Goal: Task Accomplishment & Management: Complete application form

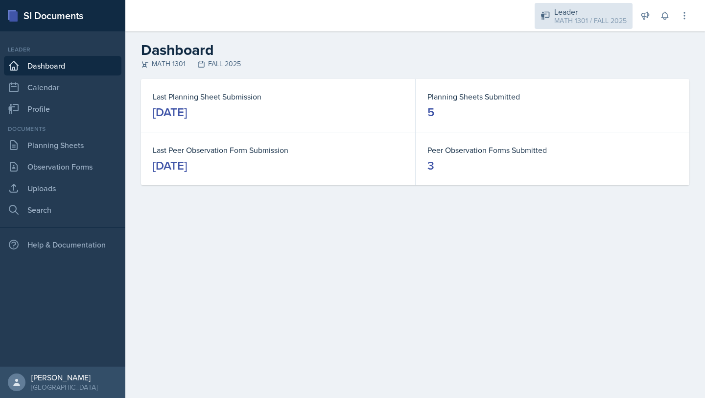
click at [552, 21] on div "Leader MATH 1301 / FALL 2025" at bounding box center [584, 16] width 98 height 26
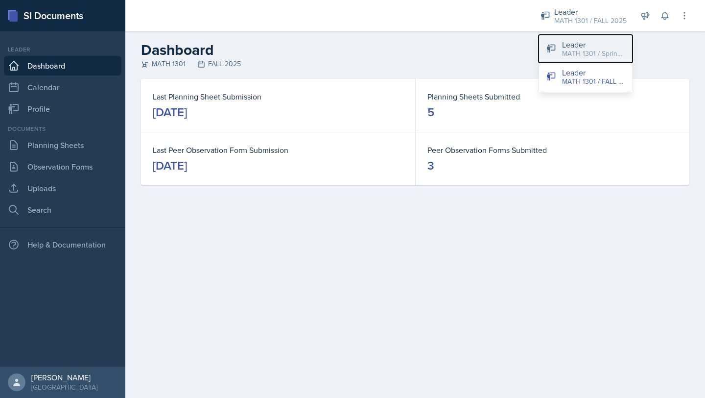
click at [565, 53] on div "MATH 1301 / Spring 2025" at bounding box center [593, 53] width 63 height 10
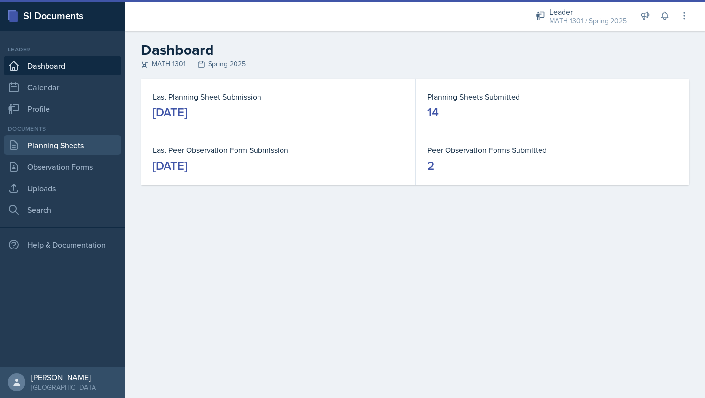
click at [77, 142] on link "Planning Sheets" at bounding box center [63, 145] width 118 height 20
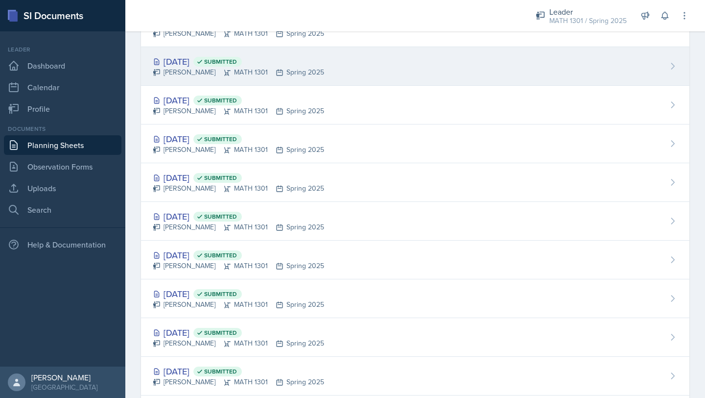
scroll to position [266, 0]
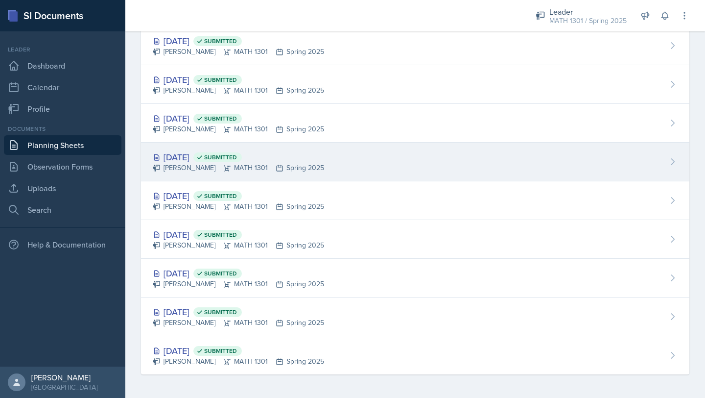
click at [207, 159] on div "[DATE] Submitted" at bounding box center [238, 156] width 171 height 13
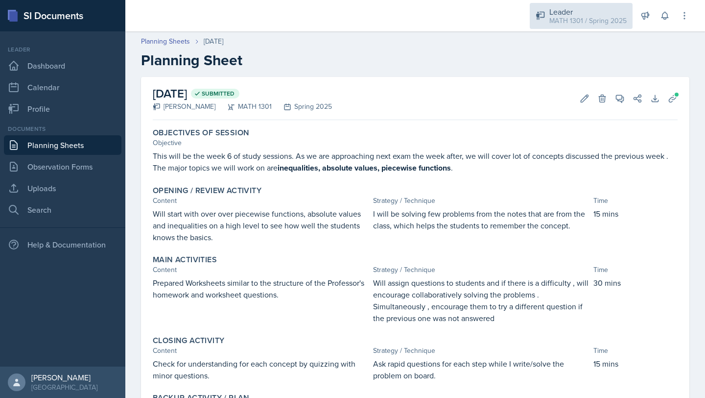
click at [571, 24] on div "MATH 1301 / Spring 2025" at bounding box center [588, 21] width 77 height 10
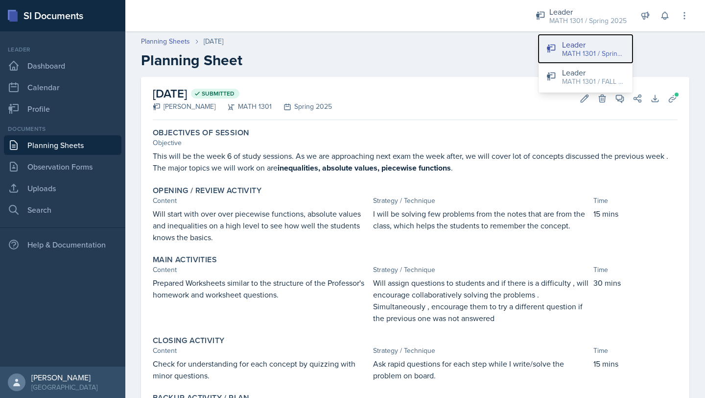
click at [574, 42] on div "Leader" at bounding box center [593, 45] width 63 height 12
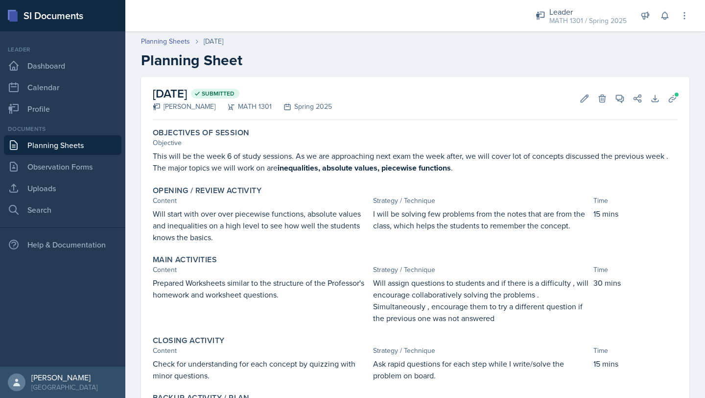
click at [64, 144] on link "Planning Sheets" at bounding box center [63, 145] width 118 height 20
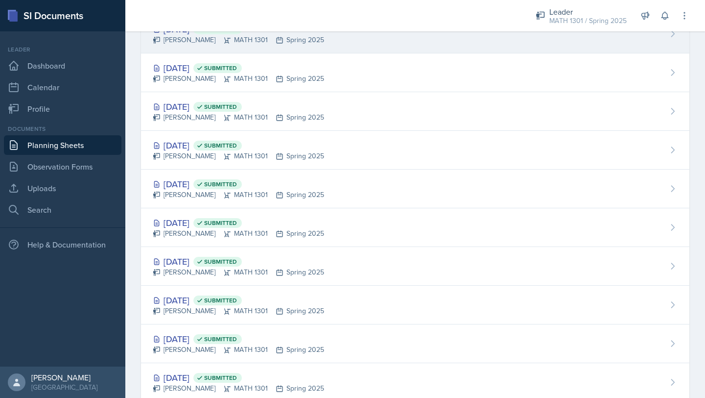
scroll to position [266, 0]
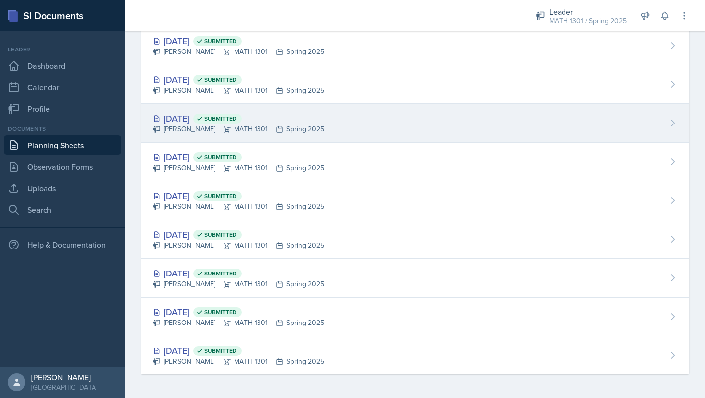
click at [186, 119] on div "[DATE] Submitted" at bounding box center [238, 118] width 171 height 13
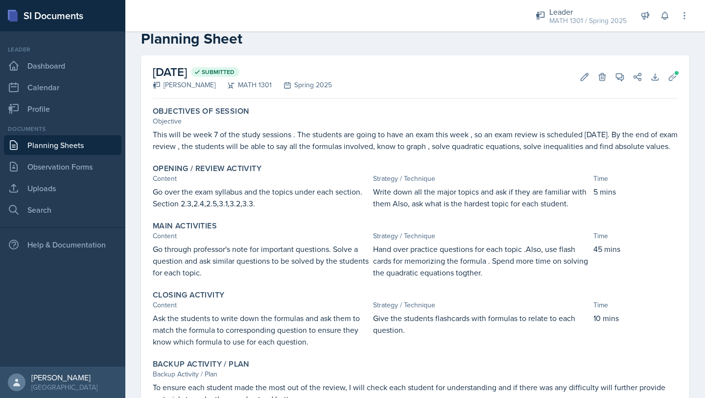
scroll to position [19, 0]
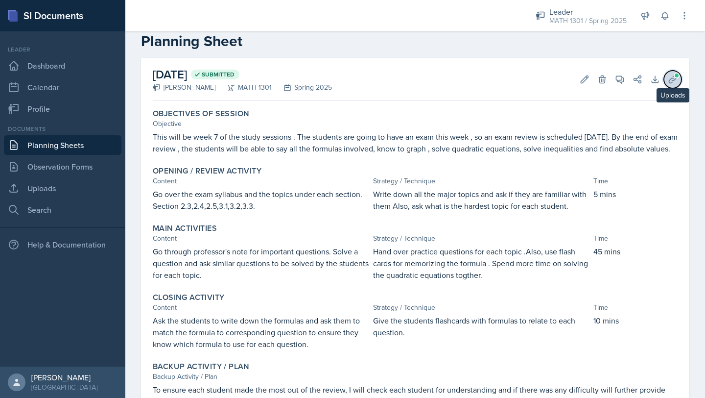
click at [671, 77] on icon at bounding box center [673, 79] width 10 height 10
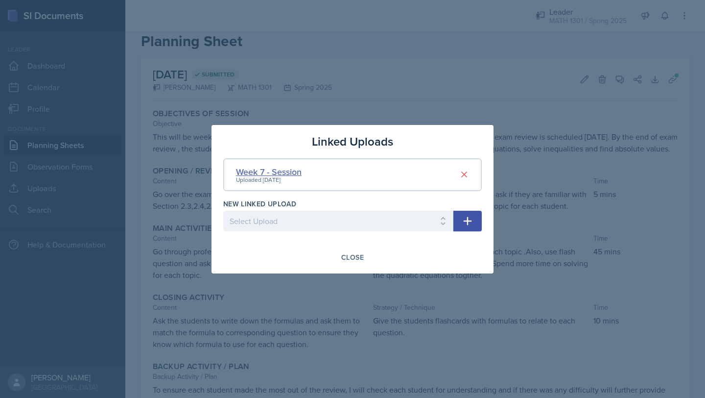
click at [258, 172] on div "Week 7 - Session" at bounding box center [269, 171] width 66 height 13
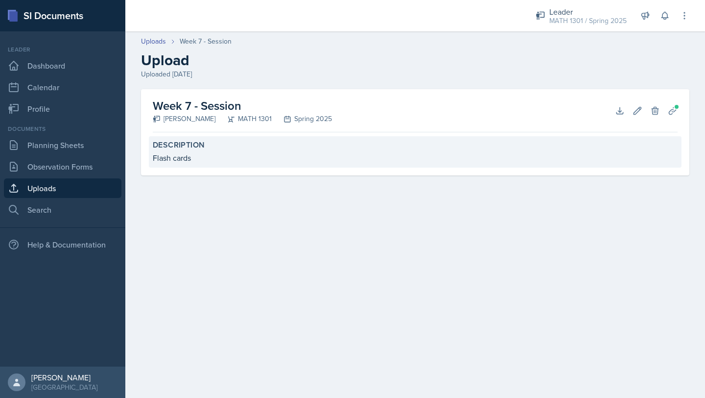
click at [192, 158] on div "Flash cards" at bounding box center [415, 158] width 525 height 12
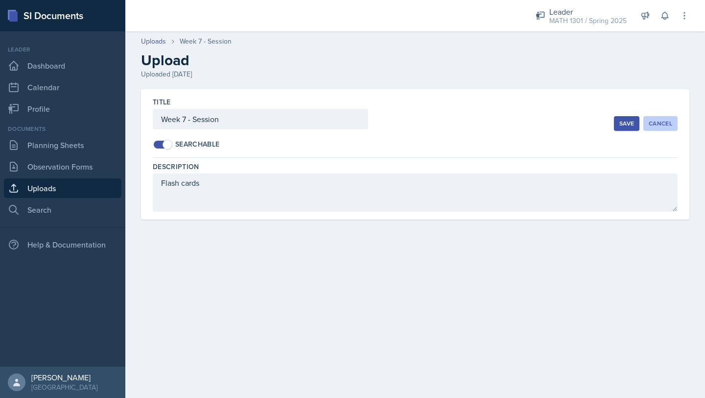
click at [661, 121] on div "Cancel" at bounding box center [661, 124] width 24 height 8
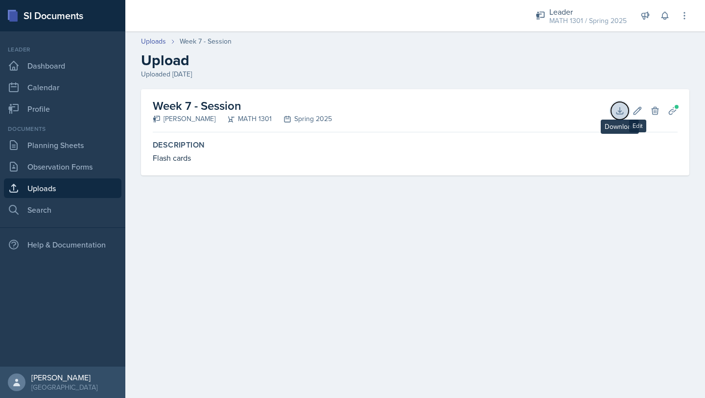
click at [617, 112] on icon at bounding box center [620, 111] width 10 height 10
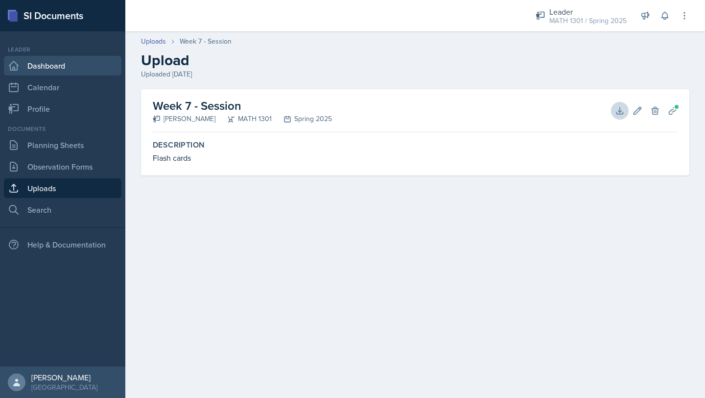
click at [46, 61] on link "Dashboard" at bounding box center [63, 66] width 118 height 20
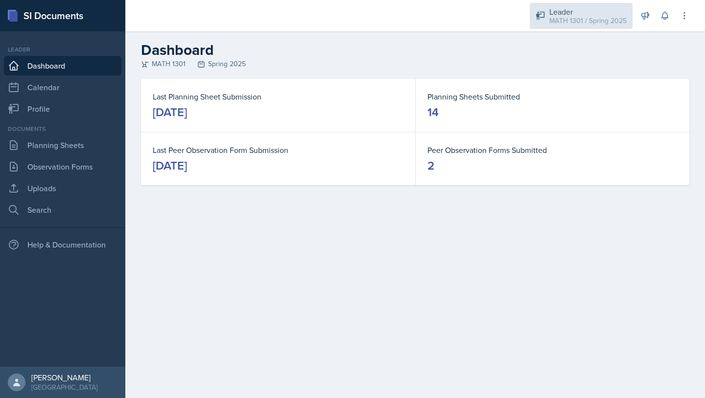
click at [579, 25] on div "Leader MATH 1301 / Spring 2025" at bounding box center [581, 16] width 103 height 26
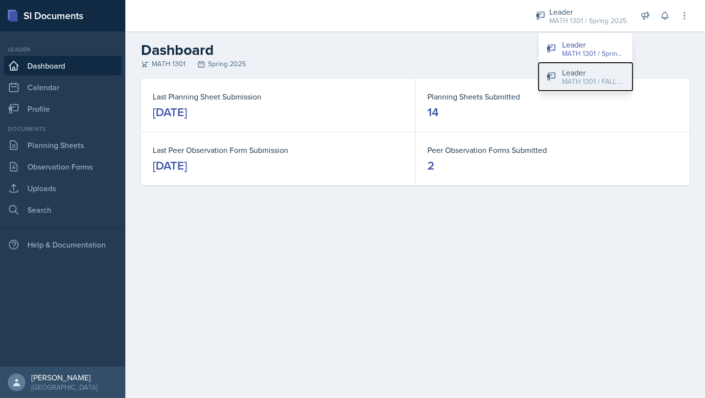
click at [605, 81] on div "MATH 1301 / FALL 2025" at bounding box center [593, 81] width 63 height 10
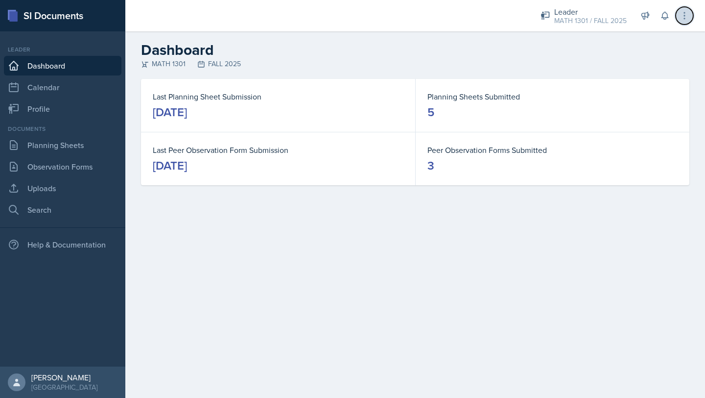
click at [681, 8] on button at bounding box center [685, 16] width 18 height 18
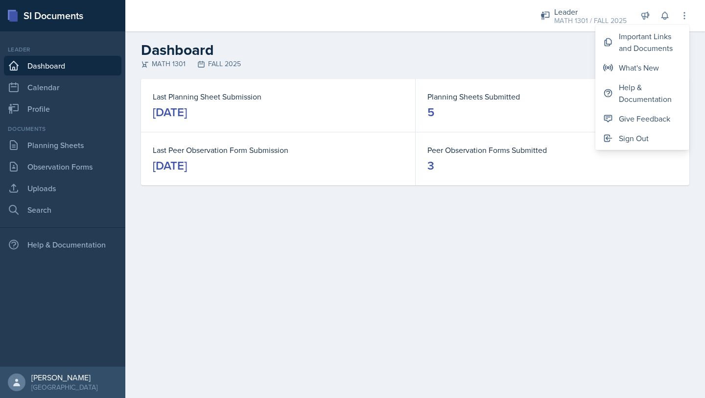
click at [468, 51] on h2 "Dashboard" at bounding box center [415, 50] width 549 height 18
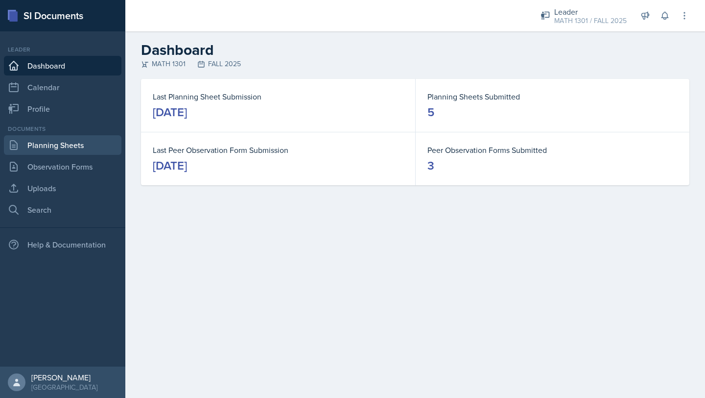
click at [42, 147] on link "Planning Sheets" at bounding box center [63, 145] width 118 height 20
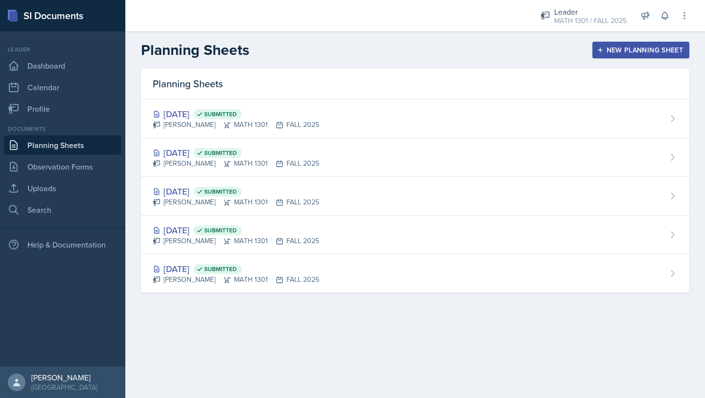
click at [618, 47] on div "New Planning Sheet" at bounding box center [641, 50] width 84 height 8
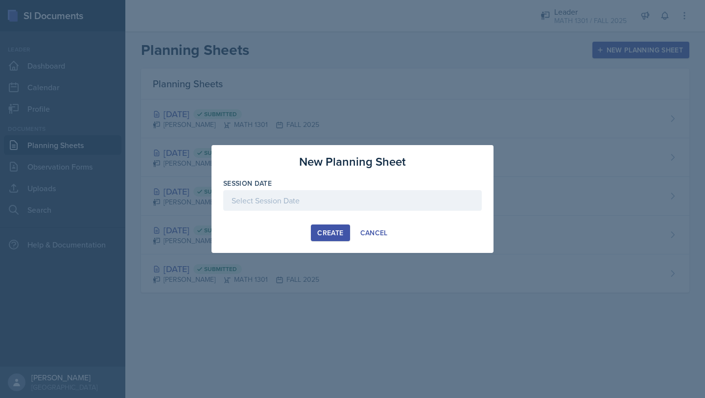
click at [379, 193] on div at bounding box center [352, 200] width 259 height 21
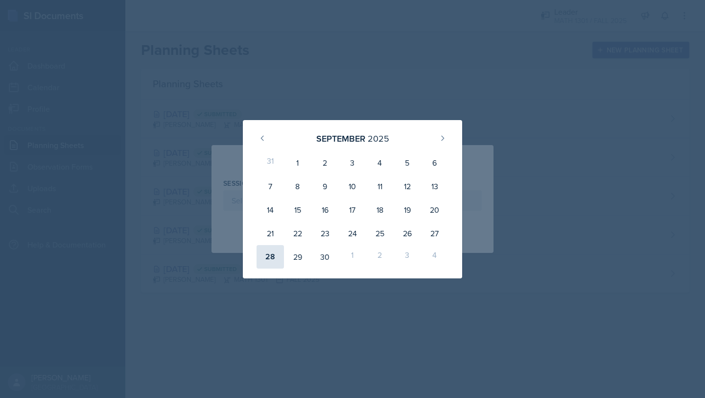
click at [274, 252] on div "28" at bounding box center [270, 257] width 27 height 24
type input "[DATE]"
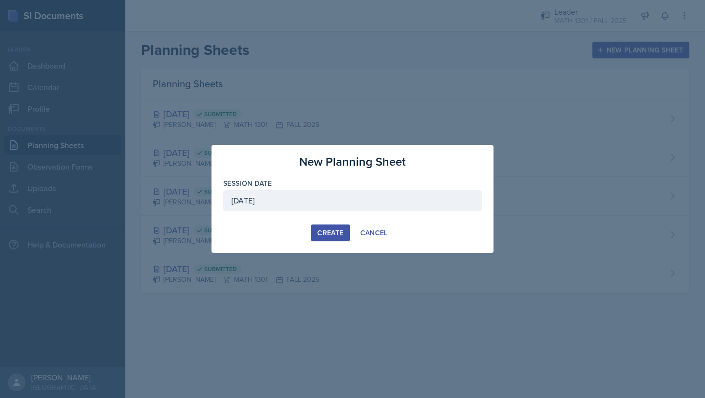
click at [324, 229] on div "Create" at bounding box center [330, 233] width 26 height 8
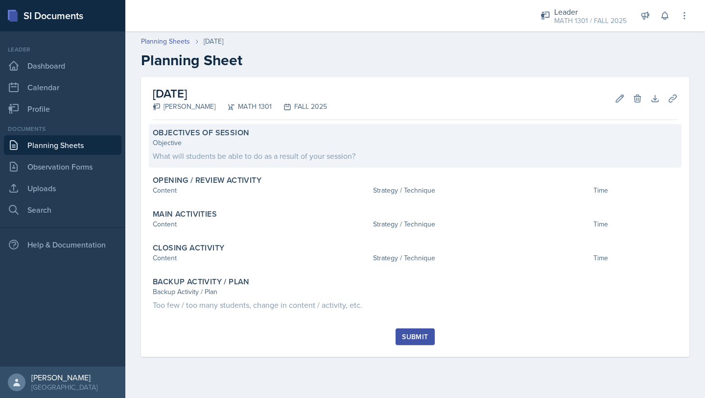
click at [262, 148] on div "Objective What will students be able to do as a result of your session?" at bounding box center [415, 150] width 525 height 24
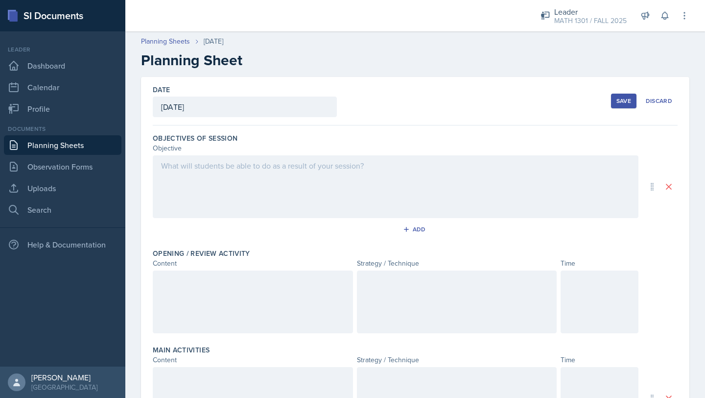
click at [228, 173] on div at bounding box center [396, 186] width 486 height 63
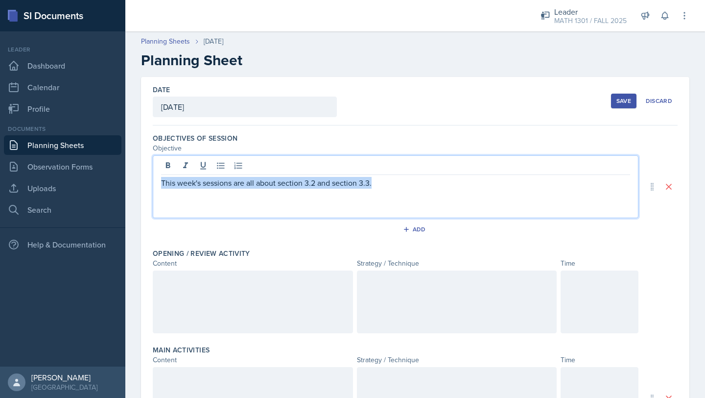
drag, startPoint x: 397, startPoint y: 188, endPoint x: 156, endPoint y: 186, distance: 241.5
click at [156, 186] on div "This week's sessions are all about section 3.2 and section 3.3." at bounding box center [396, 186] width 486 height 63
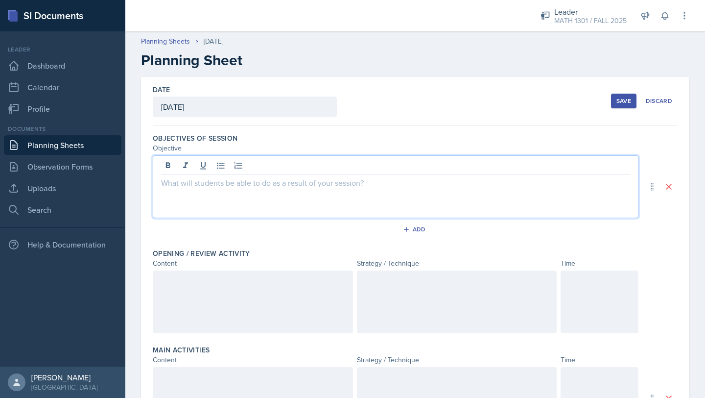
click at [241, 184] on p at bounding box center [395, 183] width 469 height 12
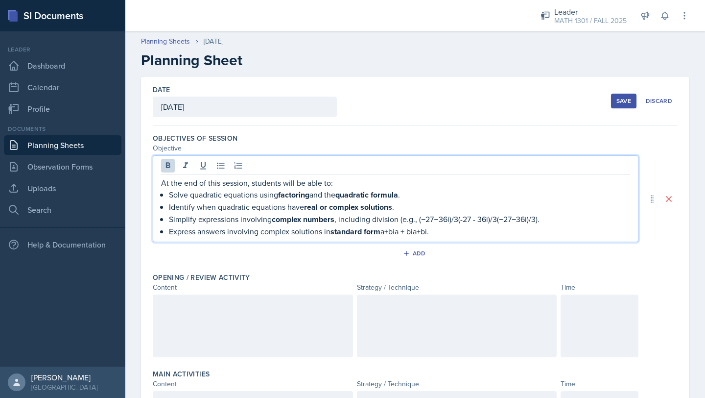
drag, startPoint x: 443, startPoint y: 232, endPoint x: 445, endPoint y: 173, distance: 58.3
click at [445, 173] on div "At the end of this session, students will be able to: Solve quadratic equations…" at bounding box center [396, 198] width 486 height 87
click at [167, 170] on icon at bounding box center [168, 166] width 10 height 10
click at [450, 230] on p "Express answers involving complex solutions in standard form a+bia + bia+bi." at bounding box center [399, 230] width 461 height 12
click at [544, 219] on p "Simplify expressions involving complex numbers, including division (e.g., (−27−…" at bounding box center [399, 218] width 461 height 12
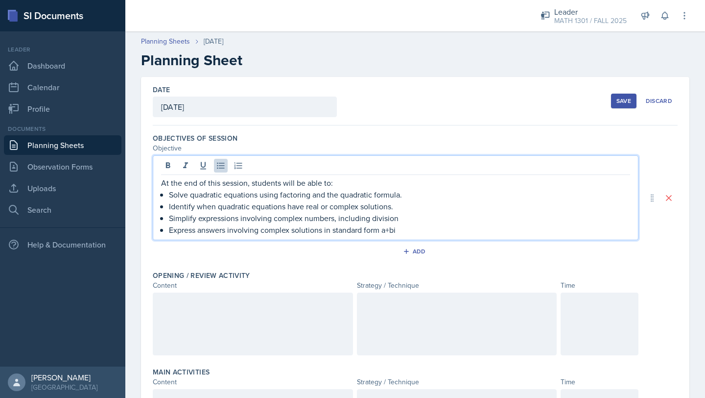
click at [290, 306] on div at bounding box center [253, 323] width 200 height 63
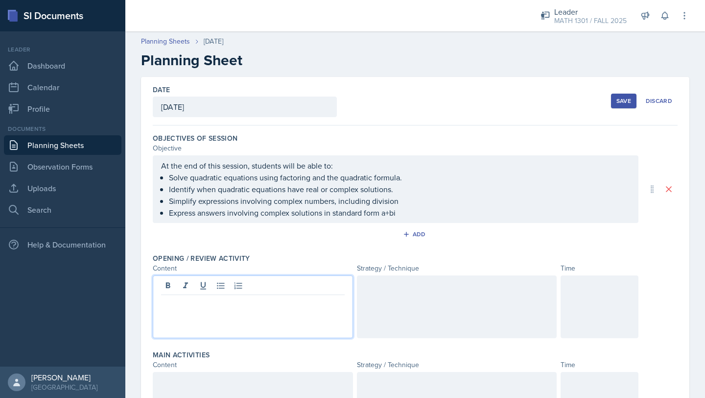
scroll to position [27, 0]
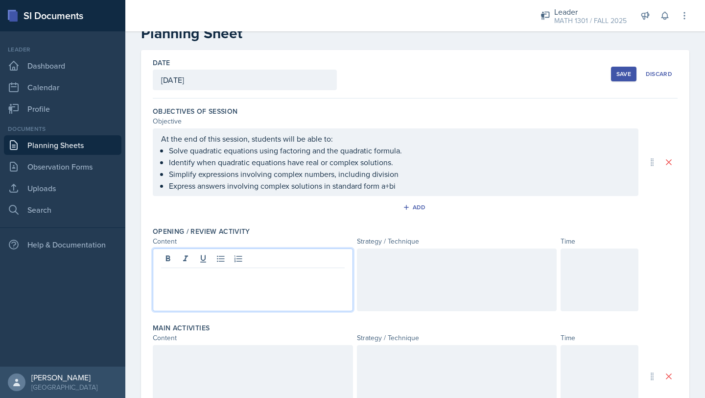
click at [387, 274] on div at bounding box center [457, 279] width 200 height 63
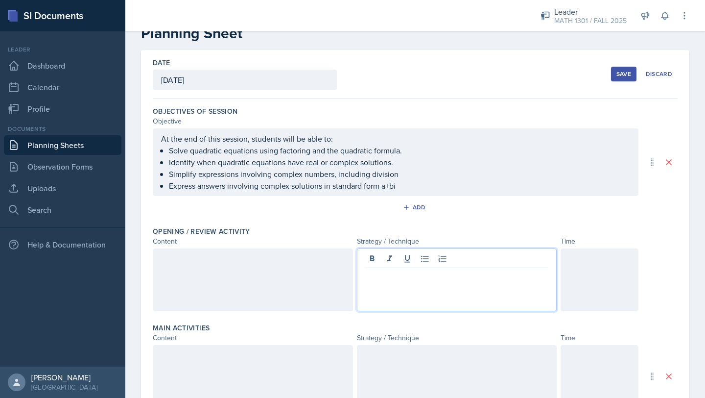
scroll to position [44, 0]
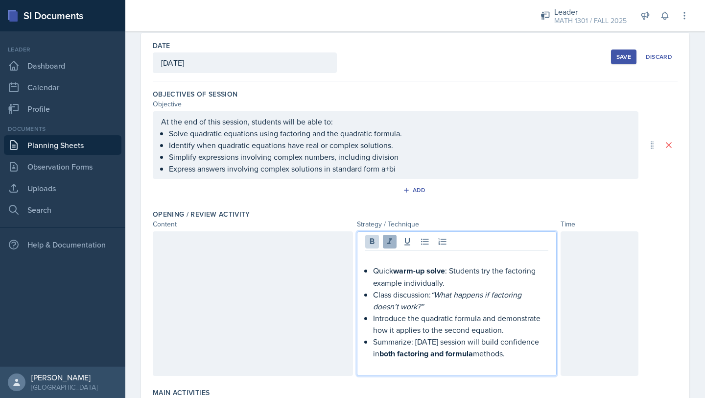
drag, startPoint x: 517, startPoint y: 354, endPoint x: 385, endPoint y: 245, distance: 171.2
click at [385, 245] on div "Quick warm-up solve : Students try the factoring example individually. Class di…" at bounding box center [457, 303] width 200 height 145
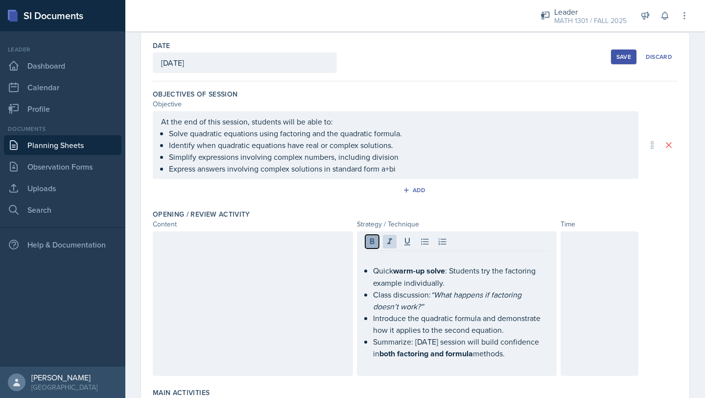
click at [371, 243] on icon at bounding box center [372, 241] width 4 height 6
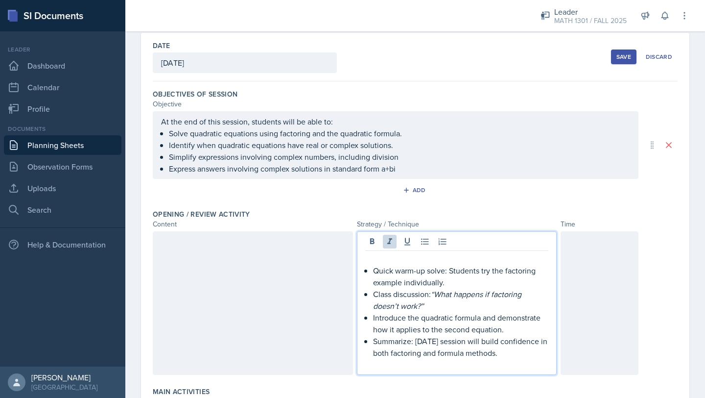
click at [456, 306] on p "Class discussion: “What happens if factoring doesn’t work?”" at bounding box center [461, 300] width 176 height 24
click at [448, 272] on p "Quick warm-up solve: Students try the factoring example individually." at bounding box center [461, 277] width 176 height 24
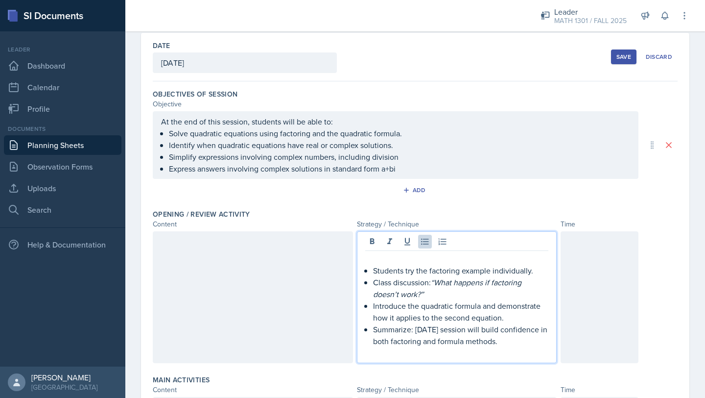
click at [433, 285] on p "Class discussion: “What happens if factoring doesn’t work?”" at bounding box center [461, 288] width 176 height 24
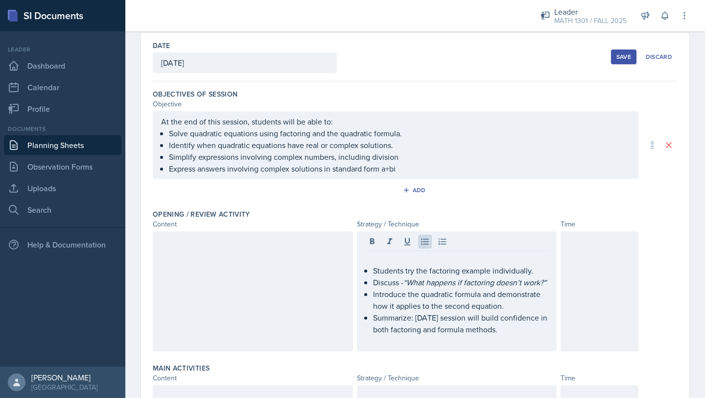
drag, startPoint x: 549, startPoint y: 279, endPoint x: 404, endPoint y: 276, distance: 145.5
click at [402, 275] on div "Students try the factoring example individually. Discuss - “What happens if fac…" at bounding box center [457, 291] width 200 height 120
drag, startPoint x: 551, startPoint y: 285, endPoint x: 425, endPoint y: 277, distance: 126.6
click at [425, 277] on div "Students try the factoring example individually. Discuss - “What happens if fac…" at bounding box center [457, 291] width 200 height 120
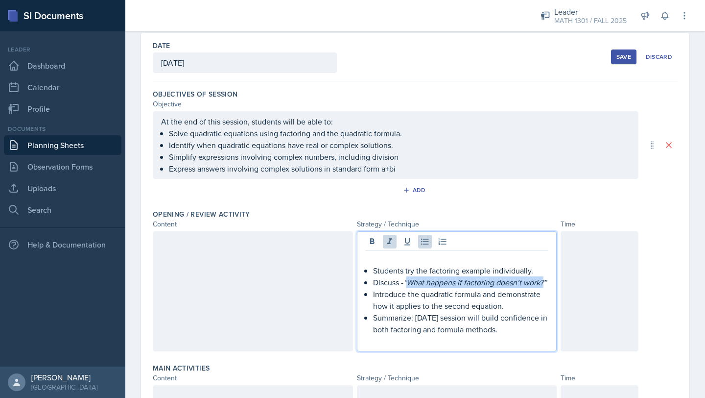
drag, startPoint x: 407, startPoint y: 281, endPoint x: 546, endPoint y: 281, distance: 139.1
click at [546, 281] on em "“What happens if factoring doesn’t work?”" at bounding box center [475, 282] width 143 height 11
click at [390, 240] on icon at bounding box center [389, 241] width 5 height 6
click at [509, 305] on p "Introduce the quadratic formula and demonstrate how it applies to the second eq…" at bounding box center [461, 300] width 176 height 24
drag, startPoint x: 508, startPoint y: 331, endPoint x: 508, endPoint y: 304, distance: 26.9
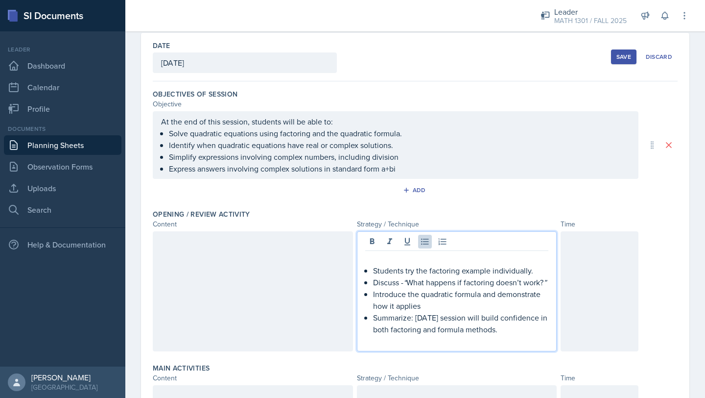
click at [508, 305] on ul "Students try the factoring example individually. Discuss - “ What happens if fa…" at bounding box center [461, 300] width 176 height 71
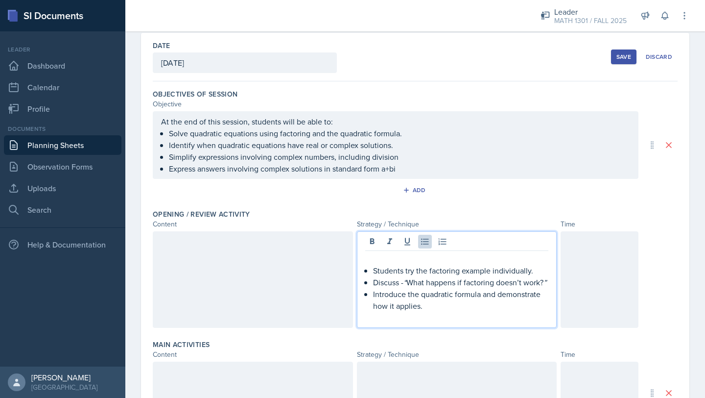
click at [210, 255] on div at bounding box center [253, 279] width 200 height 97
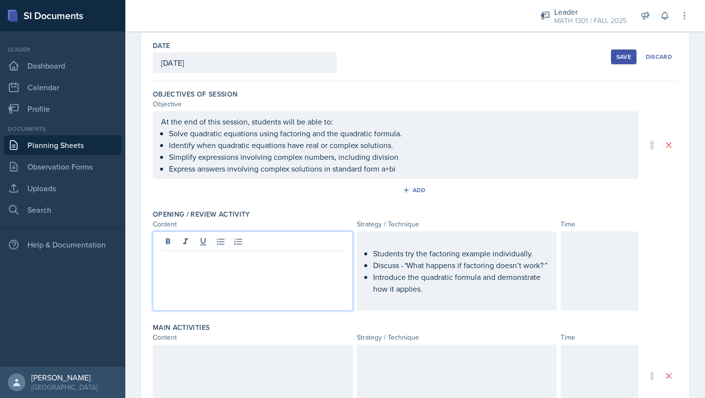
scroll to position [61, 0]
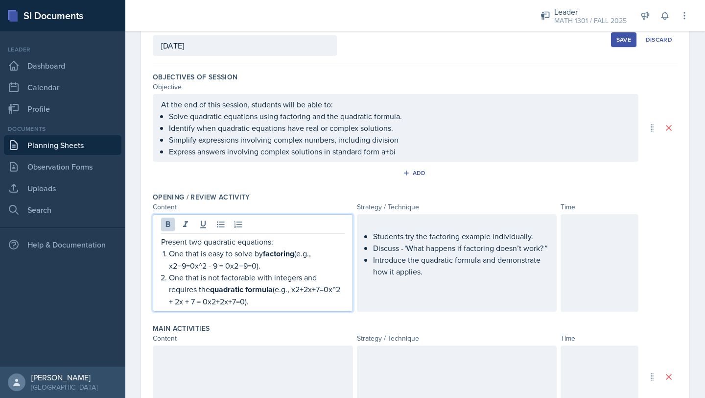
drag, startPoint x: 253, startPoint y: 304, endPoint x: 153, endPoint y: 242, distance: 117.5
click at [153, 242] on div "Present two quadratic equations: One that is easy to solve by factoring (e.g., …" at bounding box center [253, 262] width 200 height 97
click at [167, 228] on icon at bounding box center [168, 224] width 10 height 10
click at [274, 292] on p "One that is not factorable with integers and requires the quadratic formula (e.…" at bounding box center [257, 288] width 176 height 35
click at [268, 266] on p "One that is easy to solve by factoring (e.g., x2−9=0x^2 - 9 = 0x2−9=0)." at bounding box center [257, 259] width 176 height 24
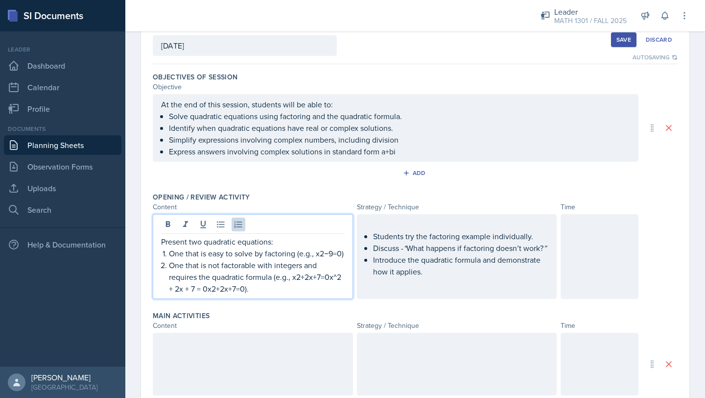
click at [260, 292] on p "One that is not factorable with integers and requires the quadratic formula (e.…" at bounding box center [257, 276] width 176 height 35
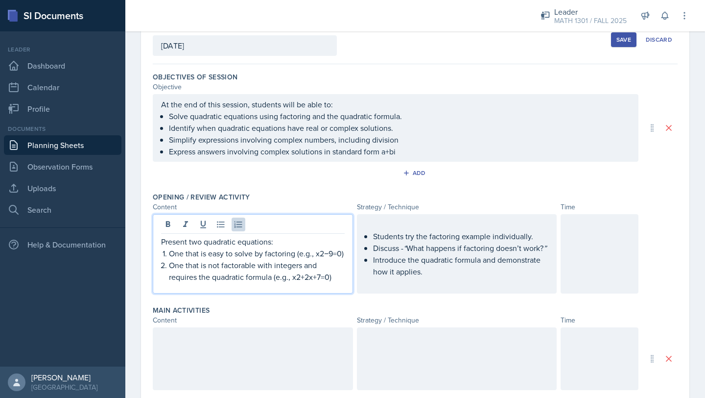
click at [321, 251] on p "One that is easy to solve by factoring (e.g., x2−9=0)" at bounding box center [257, 253] width 176 height 12
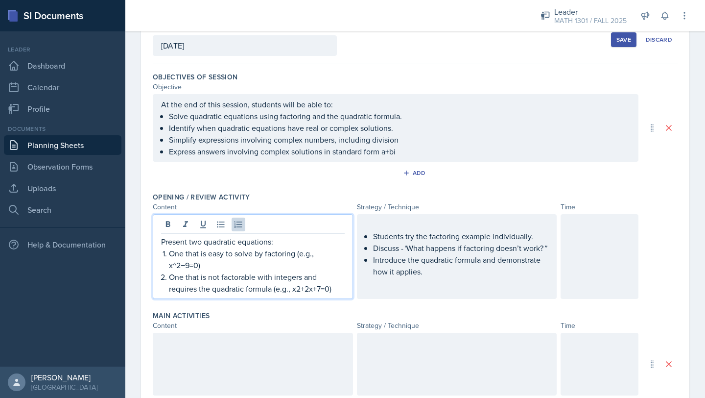
click at [298, 290] on p "One that is not factorable with integers and requires the quadratic formula (e.…" at bounding box center [257, 283] width 176 height 24
click at [299, 370] on div at bounding box center [253, 364] width 200 height 63
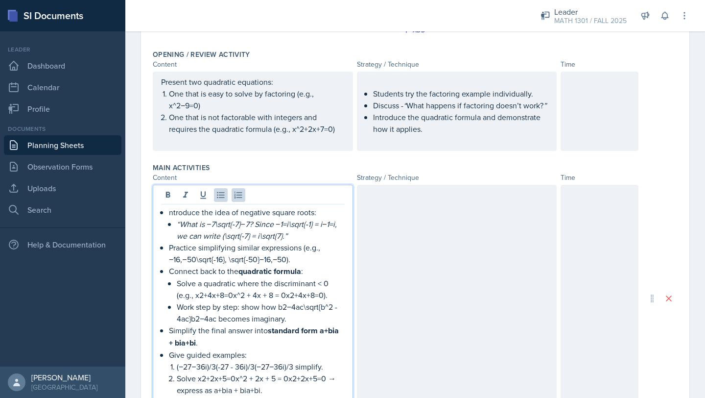
click at [611, 117] on div at bounding box center [600, 111] width 78 height 79
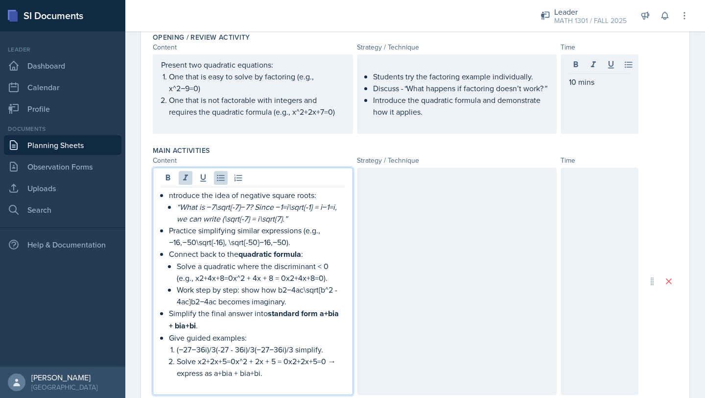
drag, startPoint x: 278, startPoint y: 362, endPoint x: 152, endPoint y: 211, distance: 197.3
click at [153, 211] on div "ntroduce the idea of negative square roots: “What is −7\sqrt{-7}−7​? Since −1=i…" at bounding box center [253, 281] width 200 height 227
click at [167, 196] on div "ntroduce the idea of negative square roots: “What is −7\sqrt{-7}−7​? Since −1=i…" at bounding box center [253, 289] width 184 height 201
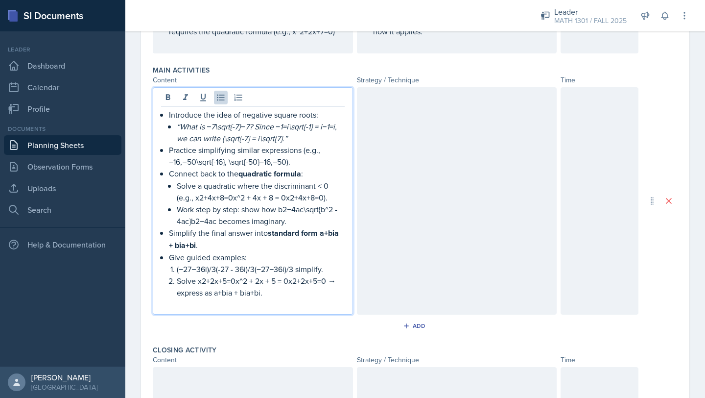
scroll to position [275, 0]
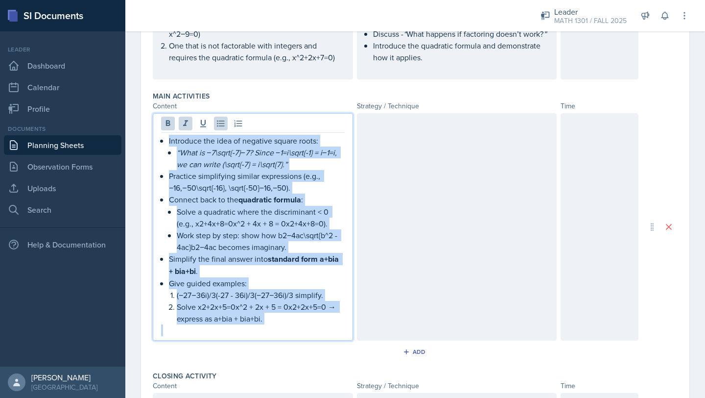
drag, startPoint x: 273, startPoint y: 325, endPoint x: 136, endPoint y: 143, distance: 227.7
click at [136, 143] on div "Date [DATE] [DATE] 31 1 2 3 4 5 6 7 8 9 10 11 12 13 14 15 16 17 18 19 20 21 22 …" at bounding box center [415, 197] width 580 height 790
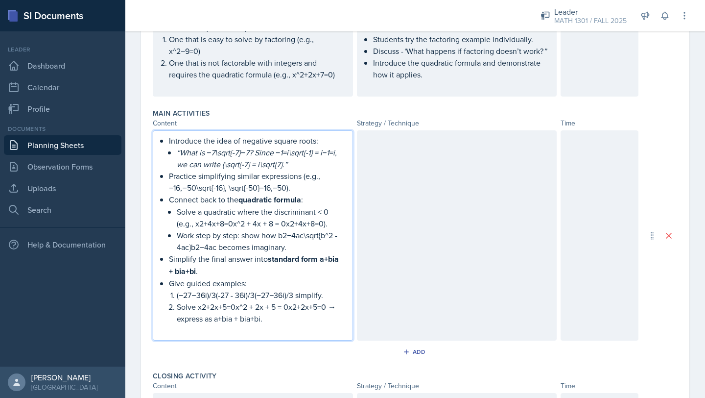
click at [180, 123] on div "Content" at bounding box center [253, 123] width 200 height 10
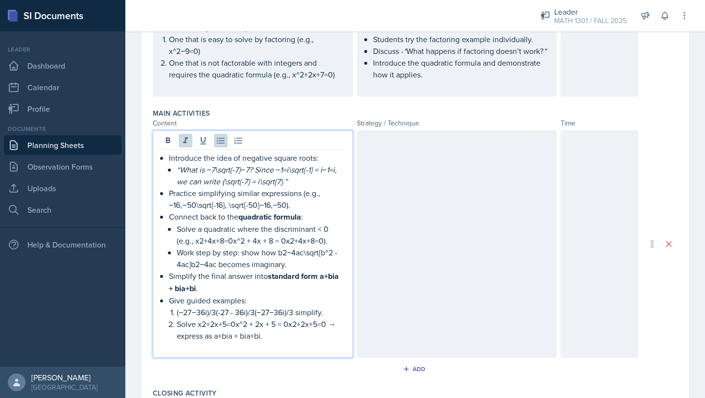
scroll to position [275, 0]
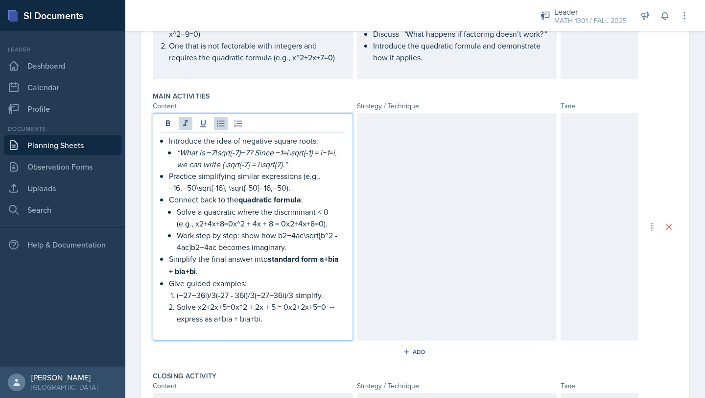
click at [180, 160] on em "“What is −7\sqrt{-7}−7​? Since −1=i\sqrt{-1} = i−1​=i, we can write (\sqrt{-7} …" at bounding box center [258, 158] width 162 height 23
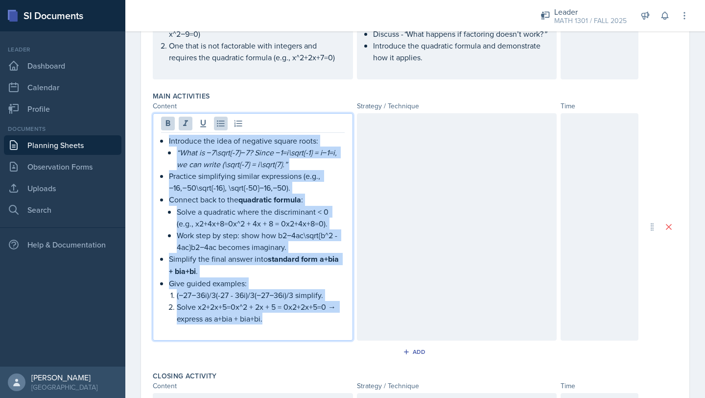
drag, startPoint x: 167, startPoint y: 139, endPoint x: 313, endPoint y: 315, distance: 228.2
click at [313, 315] on div "Introduce the idea of negative square roots: “What is −7\sqrt{-7}−7​? Since −1=…" at bounding box center [253, 235] width 184 height 201
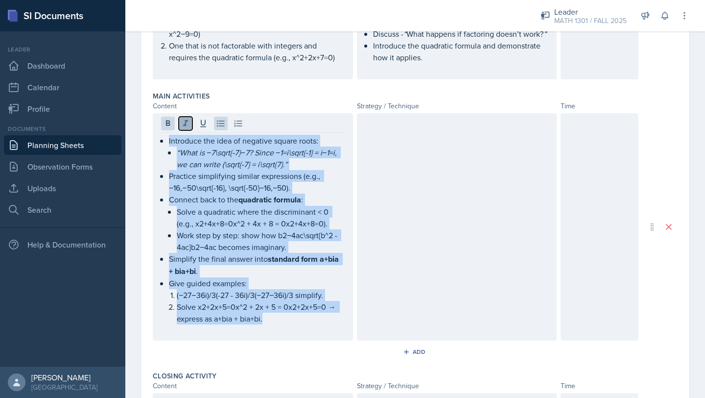
click at [182, 123] on icon at bounding box center [186, 124] width 10 height 10
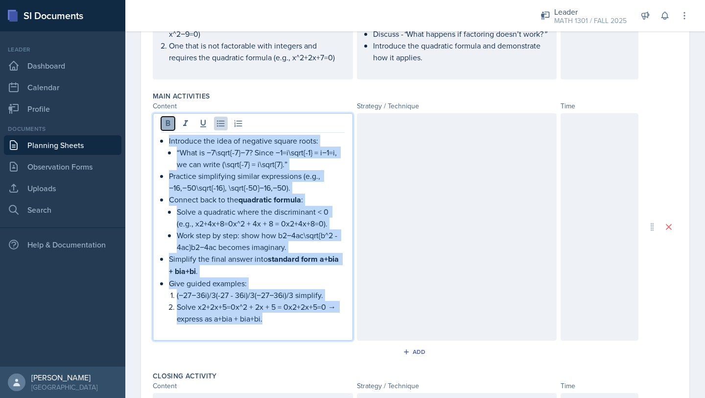
click at [165, 124] on icon at bounding box center [168, 124] width 10 height 10
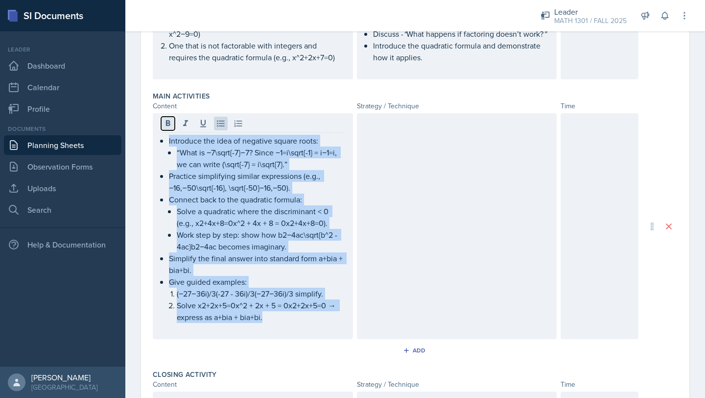
click at [166, 124] on icon at bounding box center [168, 123] width 4 height 6
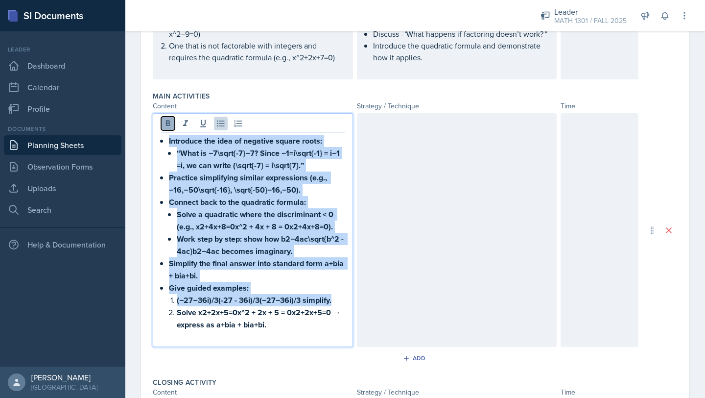
click at [167, 126] on icon at bounding box center [168, 124] width 10 height 10
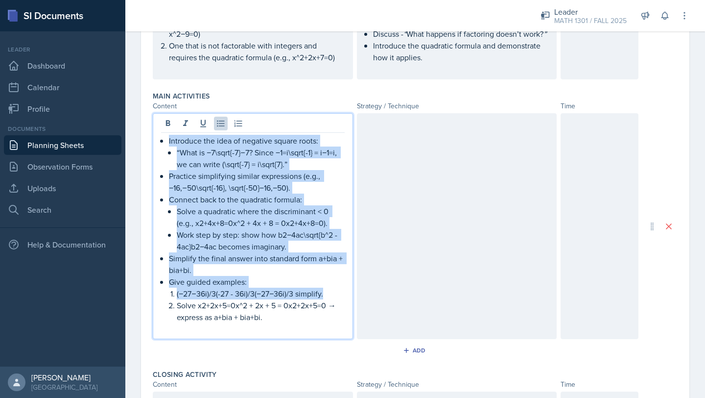
click at [300, 285] on p "Give guided examples:" at bounding box center [257, 282] width 176 height 12
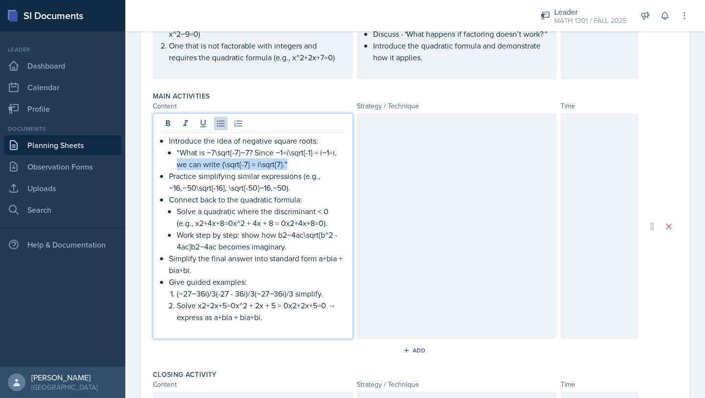
drag, startPoint x: 290, startPoint y: 164, endPoint x: 174, endPoint y: 160, distance: 116.2
click at [174, 160] on li "Introduce the idea of negative square roots: “What is −7\sqrt{-7}−7​? Since −1=…" at bounding box center [257, 152] width 176 height 35
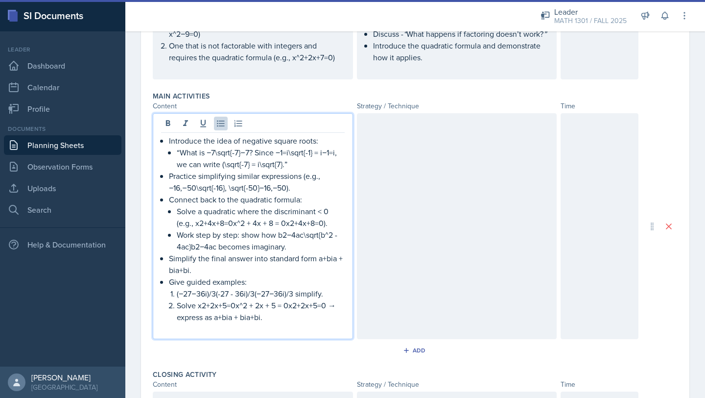
click at [229, 193] on p "Practice simplifying similar expressions (e.g., −16,−50\sqrt{-16}, \sqrt{-50}−1…" at bounding box center [257, 182] width 176 height 24
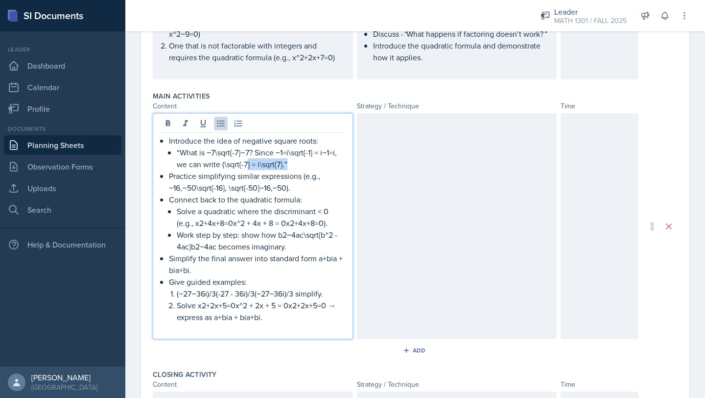
drag, startPoint x: 294, startPoint y: 165, endPoint x: 246, endPoint y: 164, distance: 47.5
click at [246, 164] on p "“What is −7\sqrt{-7}−7​? Since −1=i\sqrt{-1} = i−1​=i, we can write (\sqrt{-7} …" at bounding box center [261, 158] width 168 height 24
click at [316, 188] on p "Practice simplifying similar expressions (e.g., −16,−50\sqrt{-16}, \sqrt{-50}−1…" at bounding box center [257, 182] width 176 height 24
drag, startPoint x: 316, startPoint y: 188, endPoint x: 230, endPoint y: 189, distance: 86.7
click at [230, 189] on p "Practice simplifying similar expressions (e.g., −16,−50\sqrt{-16}, \sqrt{-50}−1…" at bounding box center [257, 182] width 176 height 24
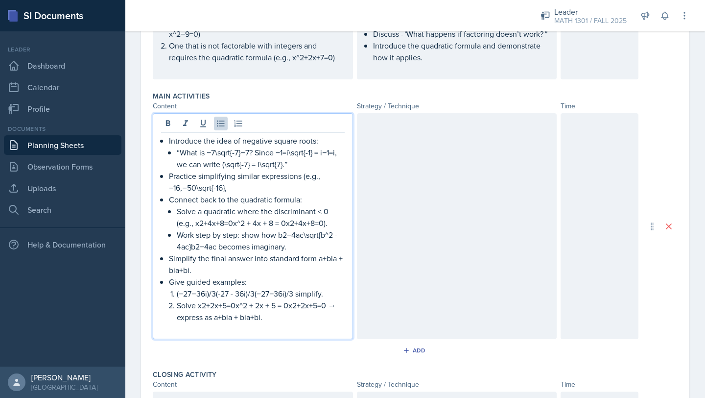
click at [199, 188] on p "Practice simplifying similar expressions (e.g., −16,−50\sqrt{-16}," at bounding box center [257, 182] width 176 height 24
click at [223, 189] on p "Practice simplifying similar expressions (e.g.,sqrt{-16}," at bounding box center [257, 182] width 176 height 24
click at [299, 170] on p "Practice simplifying similar expressions (e.g.,sqrt{-16})" at bounding box center [257, 182] width 176 height 24
drag, startPoint x: 294, startPoint y: 153, endPoint x: 277, endPoint y: 149, distance: 17.1
click at [277, 149] on p "“What is −7\sqrt{-7}−7​? Since −1=i\sqrt{-1} = i−1​=i, we can write (\sqrt{-7} …" at bounding box center [261, 158] width 168 height 24
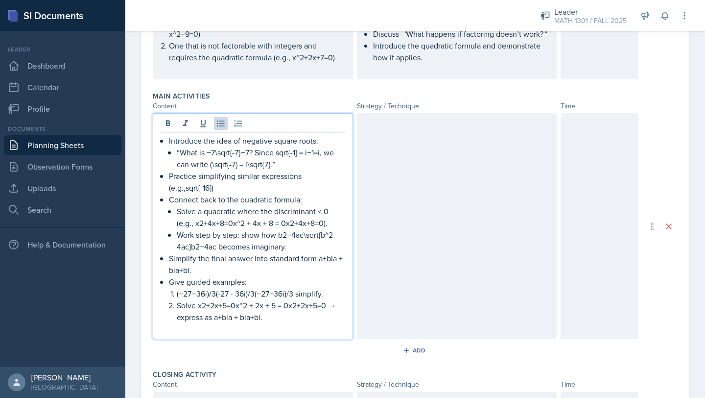
click at [220, 154] on p "“What is −7\sqrt{-7}−7​? Since sqrt{-1} = i−1​=i, we can write (\sqrt{-7} = i\s…" at bounding box center [261, 158] width 168 height 24
drag, startPoint x: 219, startPoint y: 153, endPoint x: 207, endPoint y: 154, distance: 12.8
click at [207, 155] on p "“What is −7\sqrt{-7}−7​? Since sqrt{-1} = i−1​=i, we can write (\sqrt{-7} = i\s…" at bounding box center [261, 158] width 168 height 24
click at [239, 154] on p "“What is sqrt{-7}−7​? Since sqrt{-1} = i−1​=i, we can write (\sqrt{-7} = i\sqrt…" at bounding box center [261, 158] width 168 height 24
drag, startPoint x: 290, startPoint y: 152, endPoint x: 304, endPoint y: 153, distance: 13.2
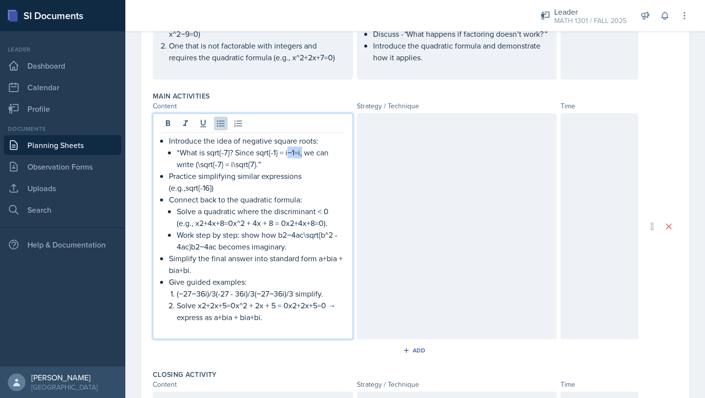
click at [304, 153] on p "“What is sqrt{-7}​? Since sqrt{-1} = i−1​=i, we can write (\sqrt{-7} = i\sqrt{7…" at bounding box center [261, 158] width 168 height 24
click at [180, 166] on p "“What is sqrt{-7}​? Since sqrt{-1} = i we can write (\sqrt{-7} = i\sqrt{7}.”" at bounding box center [261, 158] width 168 height 24
click at [236, 164] on p "“What is sqrt{-7}​? Since sqrt{-1} = i we can write sqrt{-7} = i\sqrt{7}.”" at bounding box center [261, 158] width 168 height 24
click at [239, 236] on p "Work step by step: show how b2−4ac\sqrt{b^2 - 4ac}b2−4ac​ becomes imaginary." at bounding box center [261, 241] width 168 height 24
drag, startPoint x: 221, startPoint y: 191, endPoint x: 160, endPoint y: 189, distance: 61.2
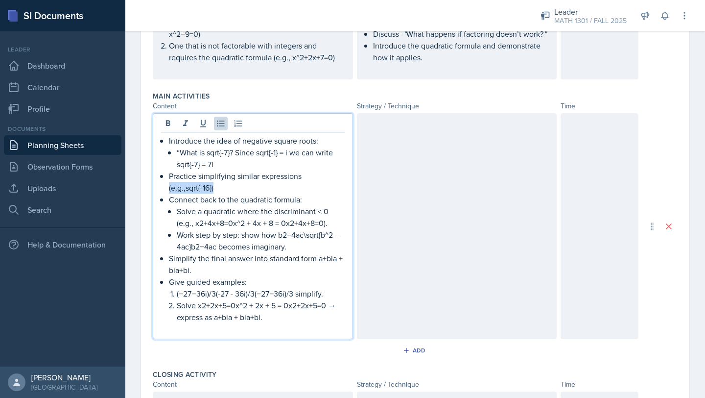
click at [160, 189] on div "Introduce the idea of negative square roots: “What is sqrt{-7}​? Since sqrt{-1}…" at bounding box center [253, 226] width 200 height 226
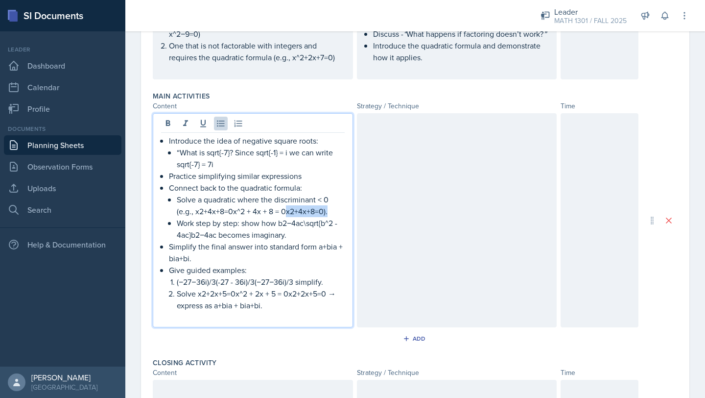
drag, startPoint x: 329, startPoint y: 211, endPoint x: 285, endPoint y: 214, distance: 43.7
click at [285, 214] on p "Solve a quadratic where the discriminant < 0 (e.g., x2+4x+8=0x^2 + 4x + 8 = 0x2…" at bounding box center [261, 205] width 168 height 24
drag, startPoint x: 233, startPoint y: 213, endPoint x: 195, endPoint y: 213, distance: 37.2
click at [195, 213] on p "Solve a quadratic where the discriminant < 0 (e.g., x2+4x+8=0x^2 + 4x + 8 = 0)" at bounding box center [261, 205] width 168 height 24
drag, startPoint x: 308, startPoint y: 224, endPoint x: 280, endPoint y: 222, distance: 27.5
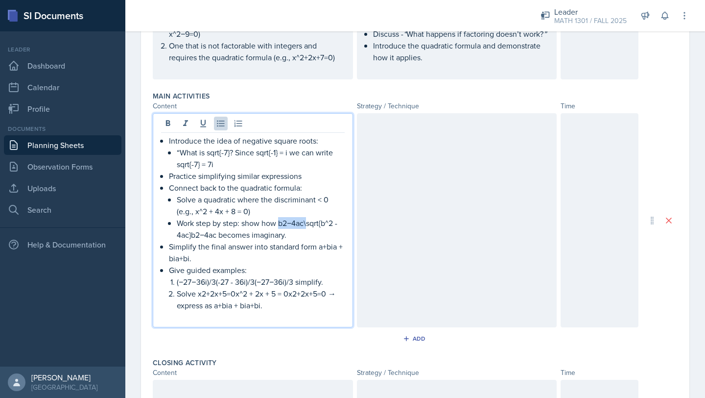
click at [280, 222] on p "Work step by step: show how b2−4ac\sqrt{b^2 - 4ac}b2−4ac​ becomes imaginary." at bounding box center [261, 229] width 168 height 24
click at [217, 236] on p "Work step by step: show how sqrt{b^2 - 4ac}b2−4ac​ becomes imaginary." at bounding box center [261, 229] width 168 height 24
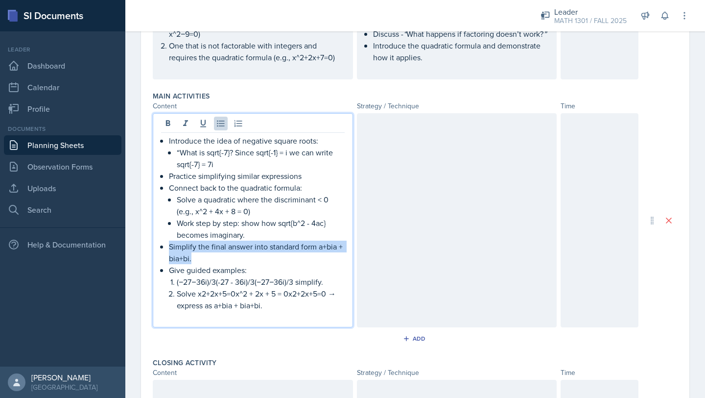
drag, startPoint x: 193, startPoint y: 259, endPoint x: 159, endPoint y: 248, distance: 36.4
click at [159, 248] on div "Introduce the idea of negative square roots: “What is sqrt{-7}​? Since sqrt{-1}…" at bounding box center [253, 220] width 200 height 214
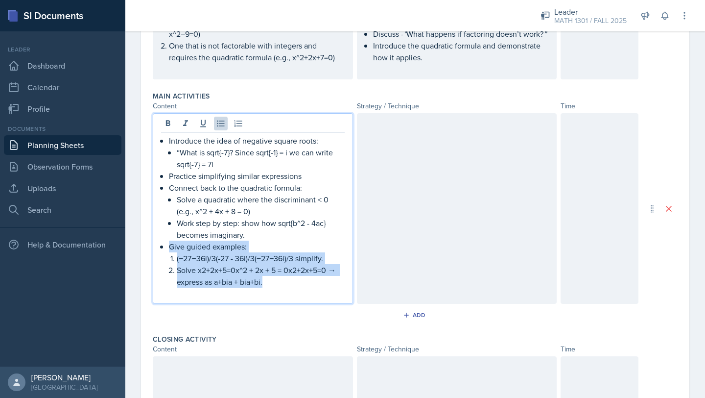
drag, startPoint x: 278, startPoint y: 284, endPoint x: 154, endPoint y: 248, distance: 129.1
click at [154, 248] on div "Introduce the idea of negative square roots: “What is sqrt{-7}​? Since sqrt{-1}…" at bounding box center [253, 208] width 200 height 191
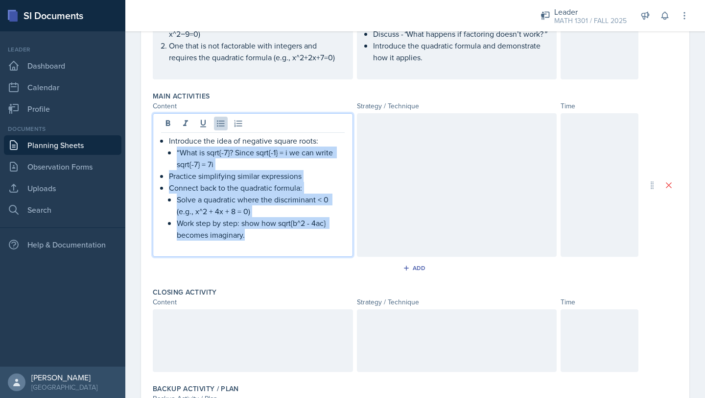
drag, startPoint x: 257, startPoint y: 238, endPoint x: 180, endPoint y: 169, distance: 103.4
click at [173, 162] on ul "Introduce the idea of negative square roots: “What is sqrt{-7}​? Since sqrt{-1}…" at bounding box center [257, 188] width 176 height 106
click at [197, 175] on p "Practice simplifying similar expressions" at bounding box center [257, 176] width 176 height 12
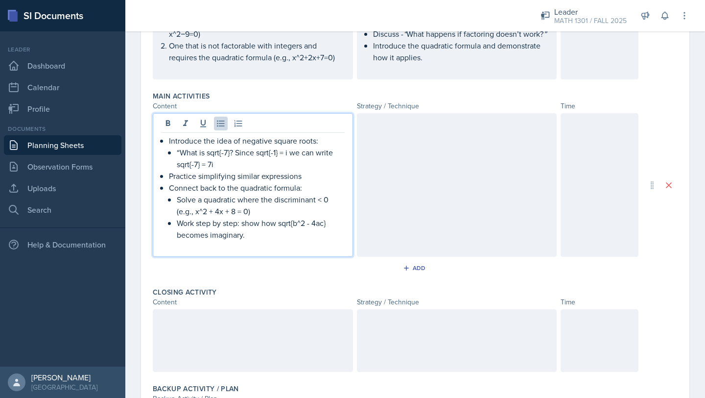
click at [180, 151] on p "“What is sqrt{-7}​? Since sqrt{-1} = i we can write sqrt{-7} = 7i" at bounding box center [261, 158] width 168 height 24
click at [378, 206] on div at bounding box center [457, 185] width 200 height 144
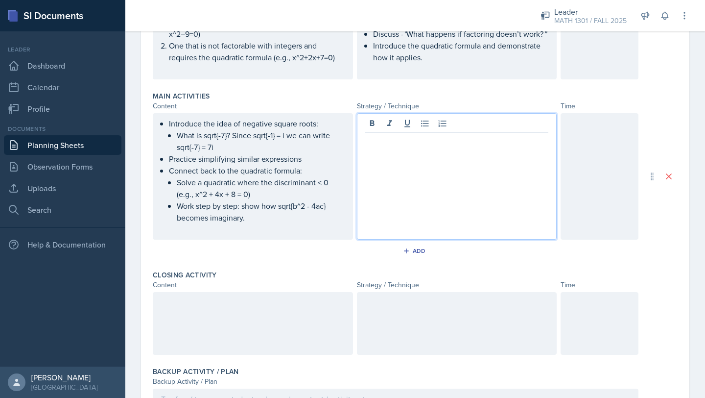
scroll to position [292, 0]
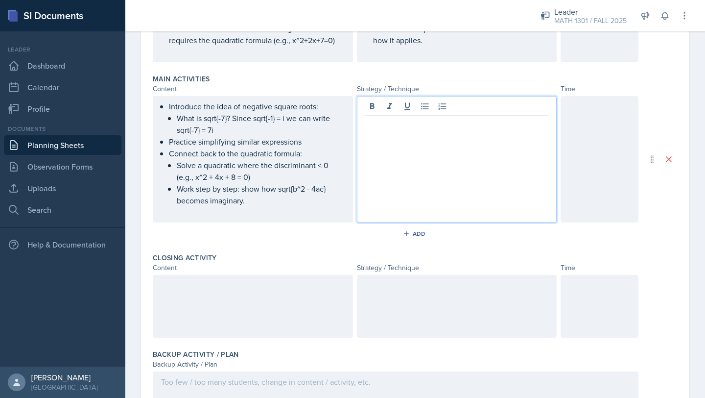
click at [483, 139] on div at bounding box center [457, 159] width 200 height 126
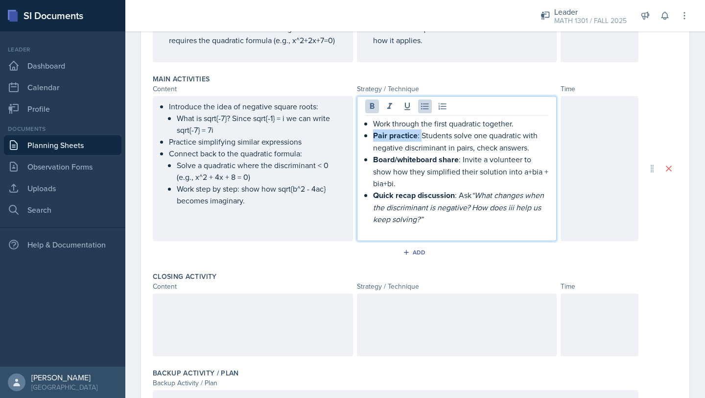
drag, startPoint x: 420, startPoint y: 135, endPoint x: 371, endPoint y: 133, distance: 49.0
click at [371, 133] on div "Work through the first quadratic together. Pair practice : Students solve one q…" at bounding box center [457, 177] width 184 height 119
drag, startPoint x: 537, startPoint y: 172, endPoint x: 548, endPoint y: 178, distance: 11.8
click at [548, 179] on p "Board/whiteboard share : Invite a volunteer to show how they simplified their s…" at bounding box center [461, 171] width 176 height 36
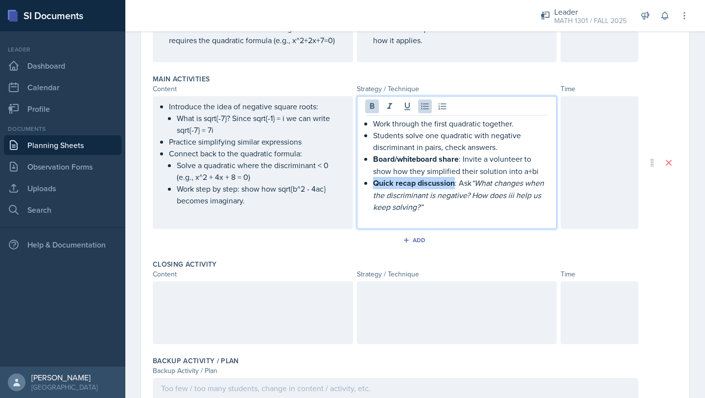
drag, startPoint x: 455, startPoint y: 184, endPoint x: 348, endPoint y: 186, distance: 106.8
click at [348, 186] on div "Introduce the idea of negative square roots: What is sqrt{-7}​? Since sqrt{-1} …" at bounding box center [396, 162] width 486 height 133
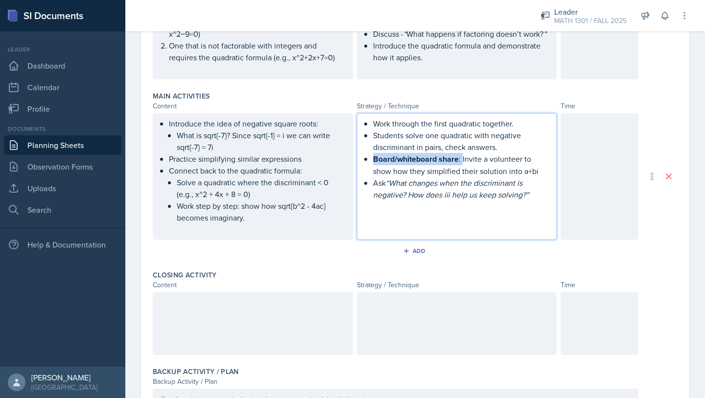
drag, startPoint x: 462, startPoint y: 160, endPoint x: 368, endPoint y: 160, distance: 94.1
click at [368, 160] on div "Work through the first quadratic together. Students solve one quadratic with ne…" at bounding box center [457, 165] width 184 height 95
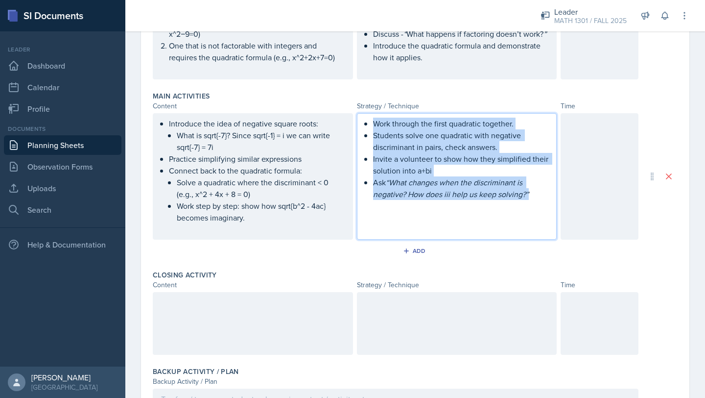
drag, startPoint x: 531, startPoint y: 197, endPoint x: 506, endPoint y: 93, distance: 107.4
click at [506, 93] on div "Main Activities Content Strategy / Technique Time Introduce the idea of negativ…" at bounding box center [415, 176] width 525 height 179
click at [449, 126] on p "Work through the first quadratic together." at bounding box center [461, 124] width 176 height 12
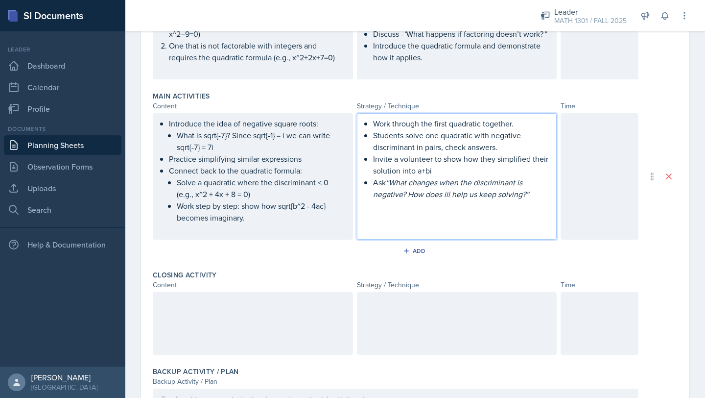
click at [480, 195] on em "“What changes when the discriminant is negative? How does iii help us keep solv…" at bounding box center [451, 188] width 156 height 23
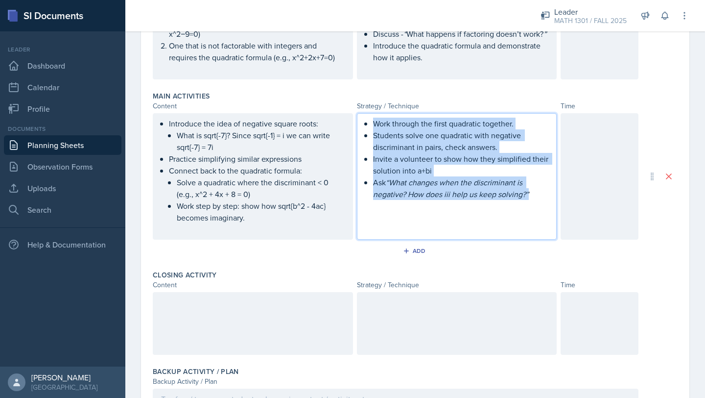
drag, startPoint x: 534, startPoint y: 198, endPoint x: 491, endPoint y: 103, distance: 104.4
click at [491, 103] on div "Main Activities Content Strategy / Technique Time Introduce the idea of negativ…" at bounding box center [415, 176] width 525 height 179
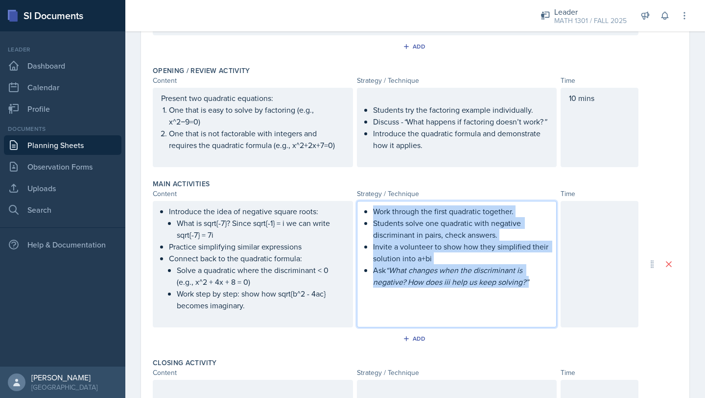
scroll to position [188, 0]
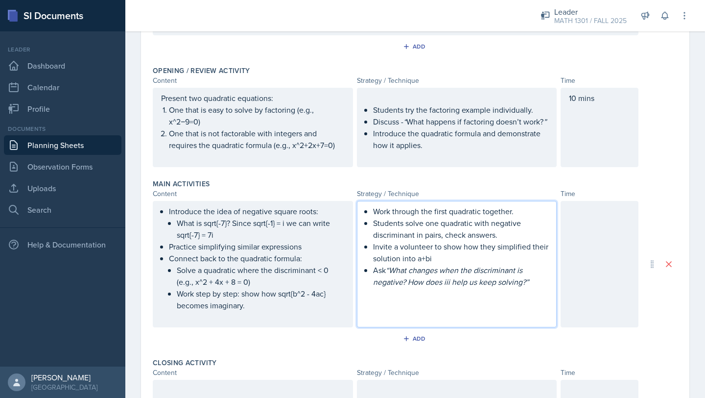
click at [397, 191] on div "Strategy / Technique" at bounding box center [457, 194] width 200 height 10
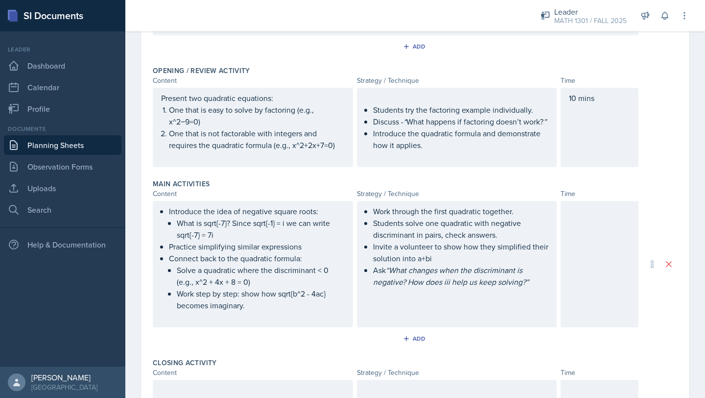
scroll to position [205, 0]
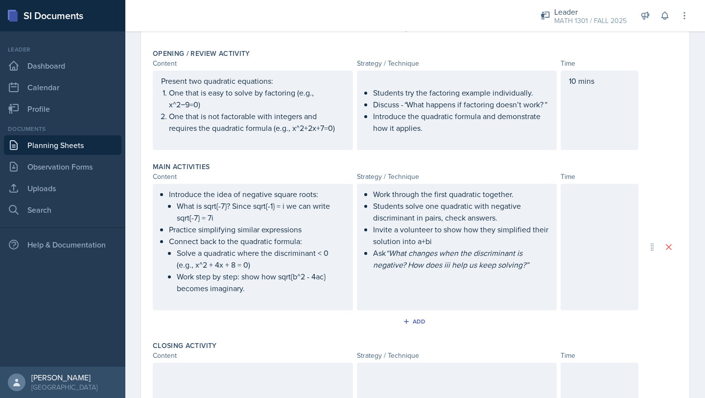
click at [392, 200] on p "Work through the first quadratic together." at bounding box center [461, 194] width 176 height 12
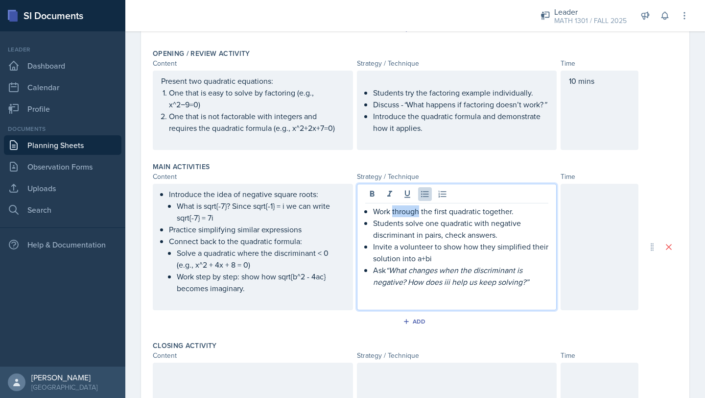
click at [392, 212] on p "Work through the first quadratic together." at bounding box center [461, 211] width 176 height 12
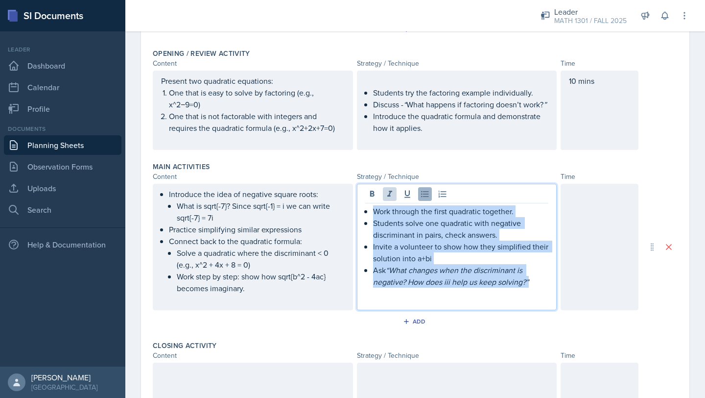
drag, startPoint x: 533, startPoint y: 281, endPoint x: 421, endPoint y: 198, distance: 139.1
click at [421, 198] on div "Work through the first quadratic together. Students solve one quadratic with ne…" at bounding box center [457, 247] width 200 height 126
click at [384, 193] on button at bounding box center [390, 194] width 14 height 14
click at [449, 285] on p "Ask “What changes when the discriminant is negative? How does iii help us keep …" at bounding box center [461, 276] width 176 height 24
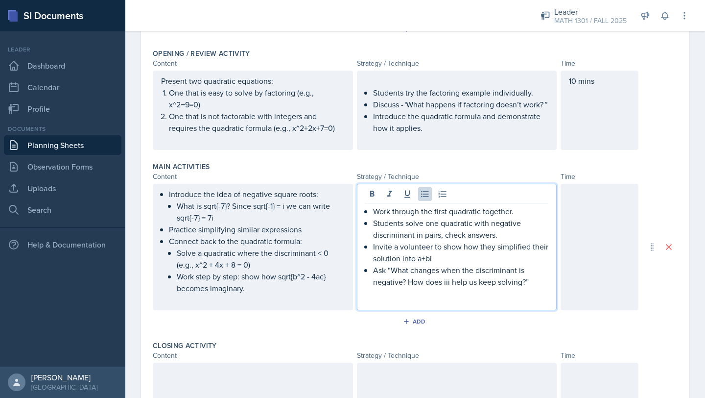
click at [606, 235] on div at bounding box center [600, 247] width 78 height 126
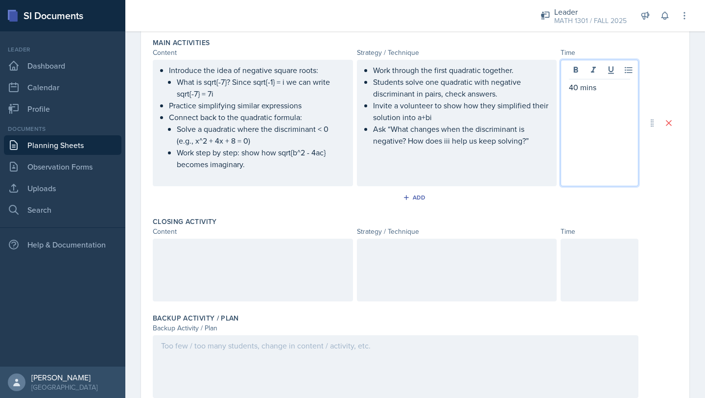
scroll to position [327, 0]
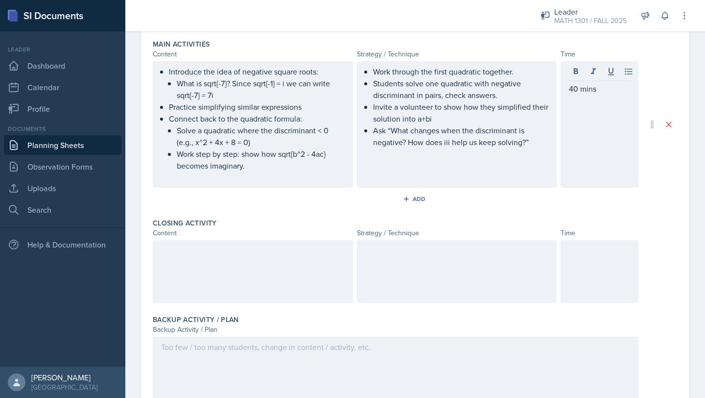
click at [319, 266] on div at bounding box center [253, 271] width 200 height 63
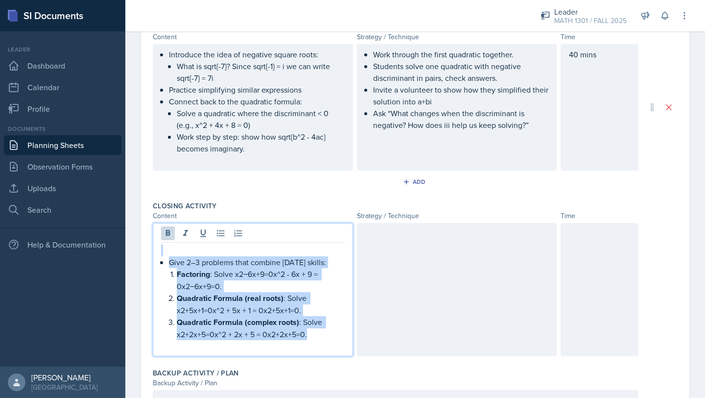
drag, startPoint x: 331, startPoint y: 338, endPoint x: 306, endPoint y: 227, distance: 113.1
click at [306, 227] on div "Give 2–3 problems that combine [DATE] skills: Factoring : Solve x2−6x+9=0x^2 - …" at bounding box center [253, 289] width 200 height 133
click at [165, 233] on icon at bounding box center [168, 233] width 10 height 10
click at [295, 312] on p "Quadratic Formula (real roots): Solve x2+5x+1=0x^2 + 5x + 1 = 0x2+5x+1=0." at bounding box center [261, 303] width 168 height 24
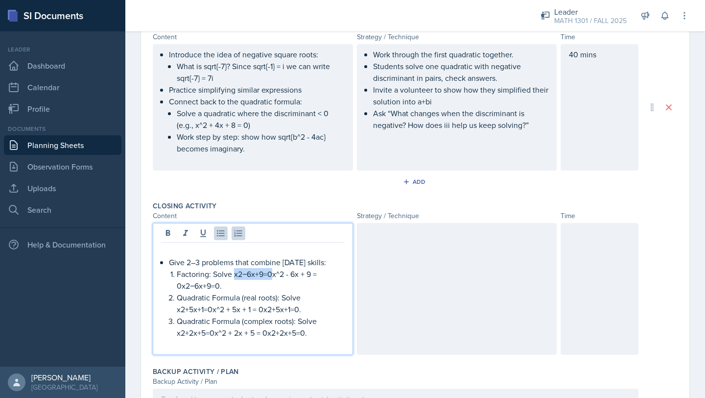
drag, startPoint x: 272, startPoint y: 275, endPoint x: 235, endPoint y: 276, distance: 36.8
click at [235, 276] on p "Factoring: Solve x2−6x+9=0x^2 - 6x + 9 = 0x2−6x+9=0." at bounding box center [261, 280] width 168 height 24
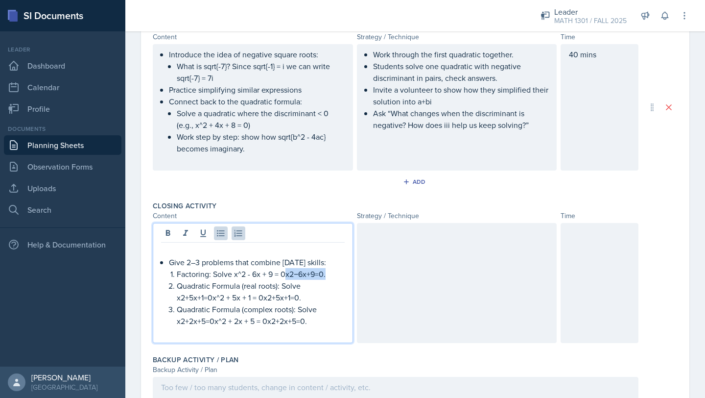
drag, startPoint x: 334, startPoint y: 276, endPoint x: 286, endPoint y: 274, distance: 47.6
click at [286, 274] on p "Factoring: Solve x^2 - 6x + 9 = 0x2−6x+9=0." at bounding box center [261, 274] width 168 height 12
click at [306, 293] on p "Quadratic Formula (real roots): Solve x2+5x+1=0x^2 + 5x + 1 = 0x2+5x+1=0." at bounding box center [261, 292] width 168 height 24
drag, startPoint x: 306, startPoint y: 300, endPoint x: 305, endPoint y: 292, distance: 7.5
click at [305, 298] on p "Quadratic Formula (real roots): Solve x2+5x+1=0x^2 + 5x + 1 = 0x2+5x+1=0." at bounding box center [261, 292] width 168 height 24
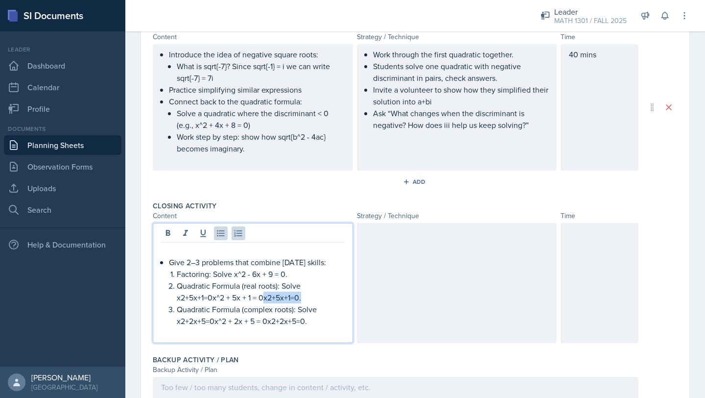
drag, startPoint x: 305, startPoint y: 295, endPoint x: 266, endPoint y: 298, distance: 38.8
click at [266, 298] on p "Quadratic Formula (real roots): Solve x2+5x+1=0x^2 + 5x + 1 = 0x2+5x+1=0." at bounding box center [261, 292] width 168 height 24
drag, startPoint x: 213, startPoint y: 299, endPoint x: 163, endPoint y: 300, distance: 50.0
click at [163, 300] on div "Give 2–3 problems that combine [DATE] skills: Factoring: Solve x^2 - 6x + 9 = 0…" at bounding box center [253, 291] width 184 height 94
click at [313, 325] on p "Quadratic Formula (complex roots): Solve x2+2x+5=0x^2 + 2x + 5 = 0x2+2x+5=0." at bounding box center [261, 315] width 168 height 24
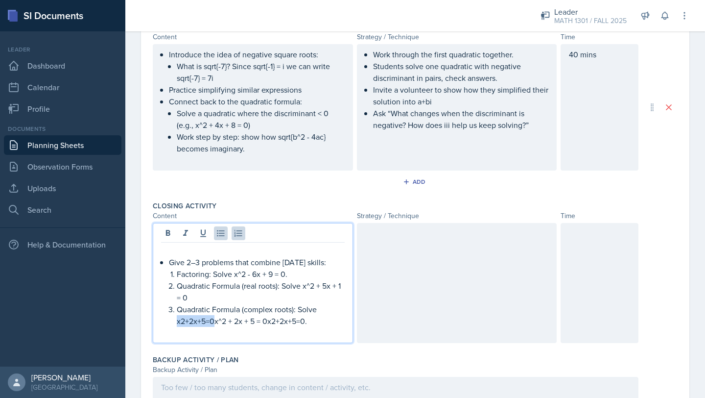
drag, startPoint x: 215, startPoint y: 322, endPoint x: 168, endPoint y: 318, distance: 46.7
click at [168, 319] on div "Give 2–3 problems that combine [DATE] skills: Factoring: Solve x^2 - 6x + 9 = 0…" at bounding box center [253, 291] width 184 height 94
drag, startPoint x: 254, startPoint y: 326, endPoint x: 209, endPoint y: 321, distance: 45.3
click at [209, 321] on p "Quadratic Formula (complex roots): Solve x^2 + 2x + 5 = 0x2+2x+5=0." at bounding box center [261, 315] width 168 height 24
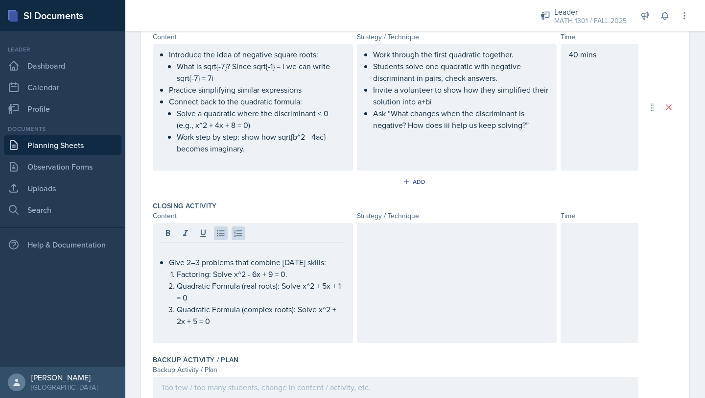
click at [371, 285] on div at bounding box center [457, 283] width 200 height 120
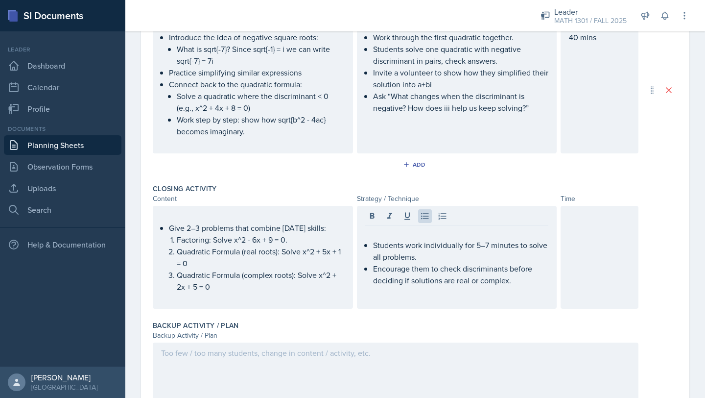
click at [587, 246] on div at bounding box center [600, 257] width 78 height 103
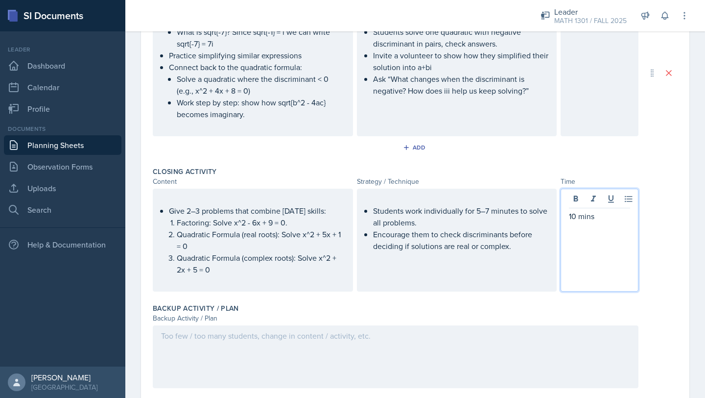
click at [366, 354] on div at bounding box center [396, 356] width 486 height 63
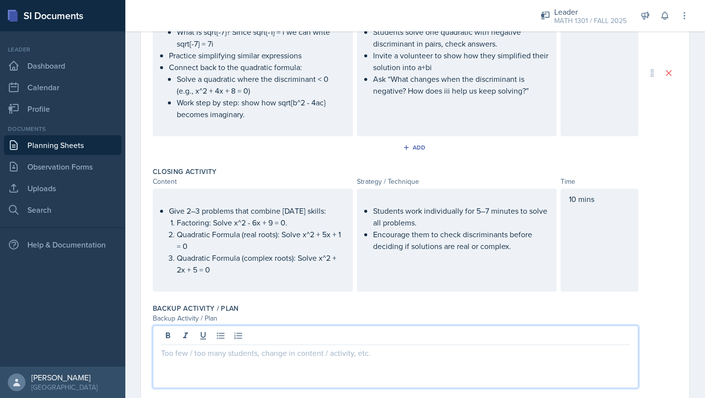
scroll to position [396, 0]
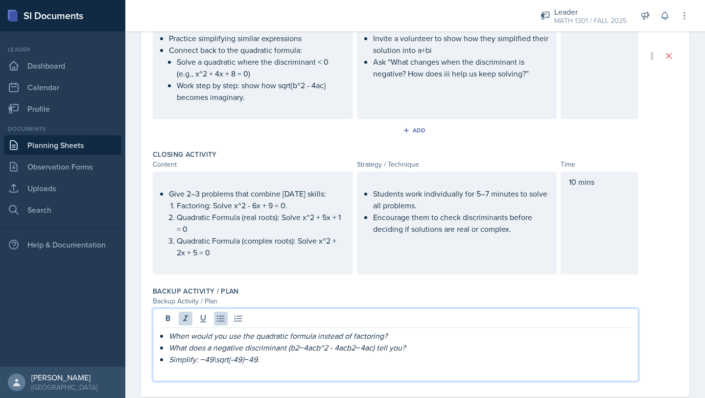
click at [158, 336] on div "When would you use the quadratic formula instead of factoring? What does a nega…" at bounding box center [396, 344] width 486 height 73
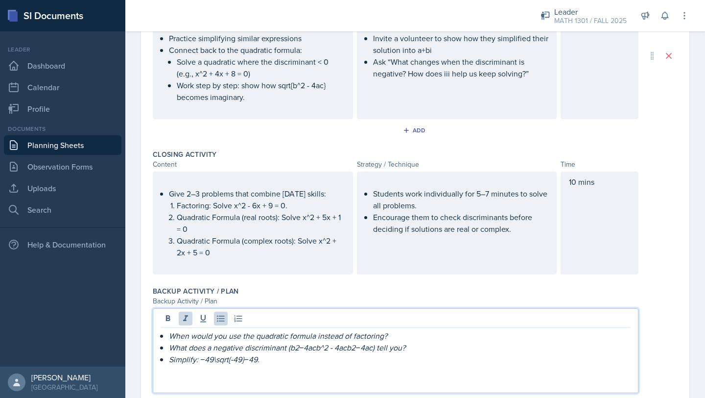
click at [167, 336] on div "When would you use the quadratic formula instead of factoring? What does a nega…" at bounding box center [395, 359] width 469 height 59
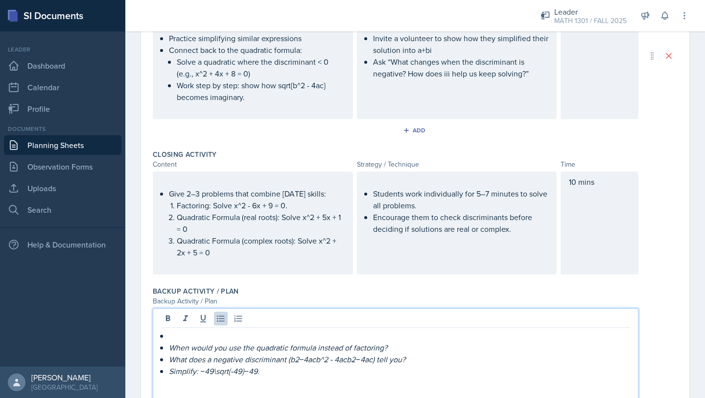
click at [174, 336] on p at bounding box center [399, 336] width 461 height 12
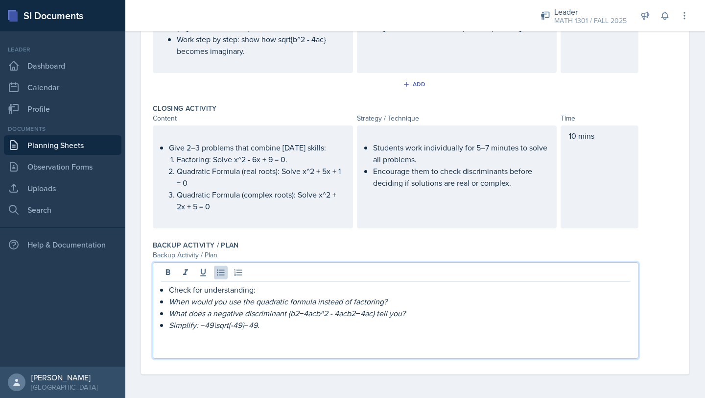
scroll to position [441, 0]
drag, startPoint x: 270, startPoint y: 329, endPoint x: 247, endPoint y: 327, distance: 23.1
click at [246, 327] on p "Simplify: −49\sqrt{-49}−49​." at bounding box center [399, 325] width 461 height 12
drag, startPoint x: 217, startPoint y: 326, endPoint x: 200, endPoint y: 326, distance: 16.7
click at [200, 326] on em "Simplify: −49\sqrt{-49}−49​." at bounding box center [214, 325] width 91 height 11
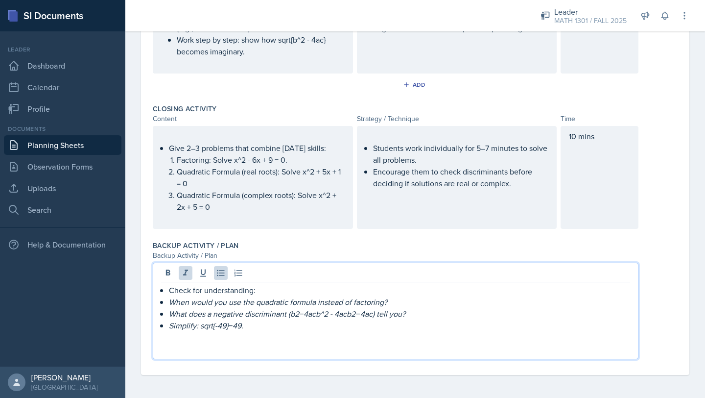
click at [251, 324] on p "Simplify: sqrt{-49}−49​." at bounding box center [399, 325] width 461 height 12
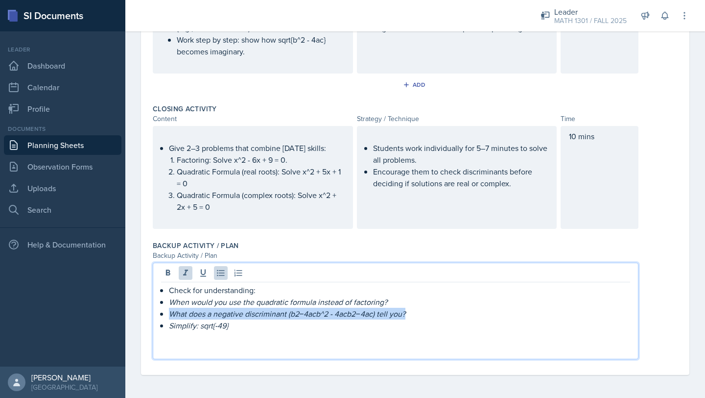
drag, startPoint x: 419, startPoint y: 319, endPoint x: 169, endPoint y: 314, distance: 250.4
click at [169, 314] on ul "Check for understanding: When would you use the quadratic formula instead of fa…" at bounding box center [399, 313] width 461 height 59
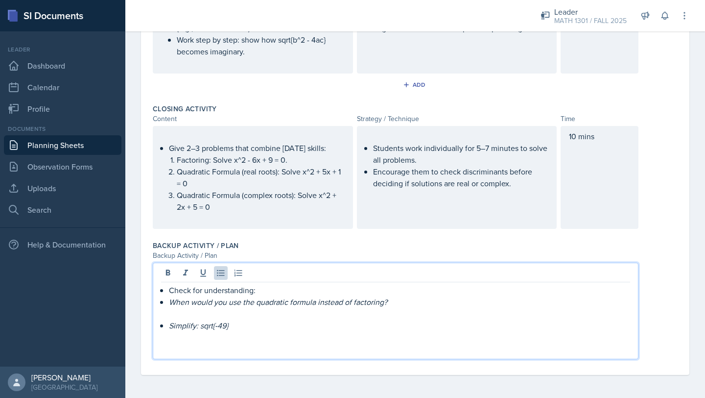
scroll to position [430, 0]
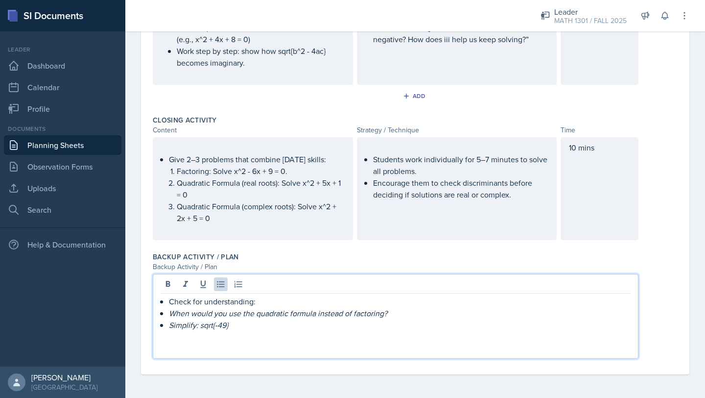
click at [266, 302] on p "Check for understanding:" at bounding box center [399, 301] width 461 height 12
click at [268, 325] on p "Simplify: sqrt{-49}" at bounding box center [399, 325] width 461 height 12
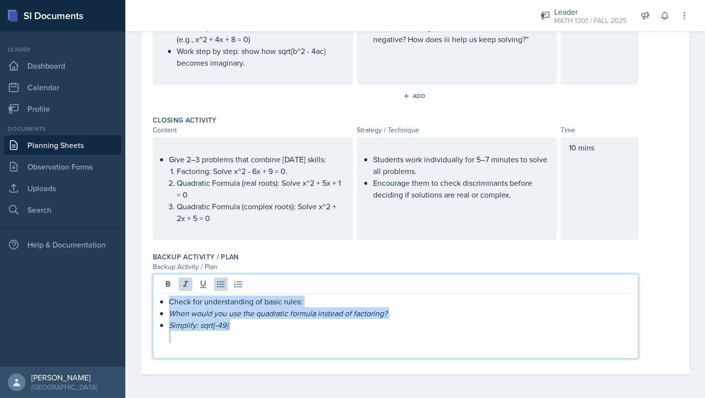
drag, startPoint x: 264, startPoint y: 335, endPoint x: 122, endPoint y: 307, distance: 144.3
click at [122, 307] on div "SI Documents Leader Dashboard Calendar Profile Documents Planning Sheets Observ…" at bounding box center [352, 199] width 705 height 398
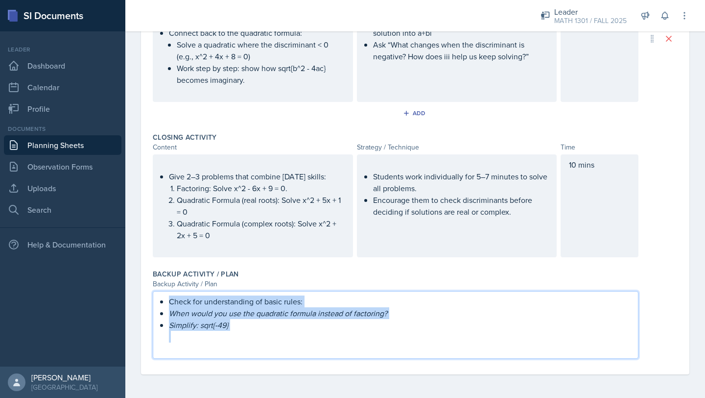
click at [198, 295] on p "Check for understanding of basic rules:" at bounding box center [399, 301] width 461 height 12
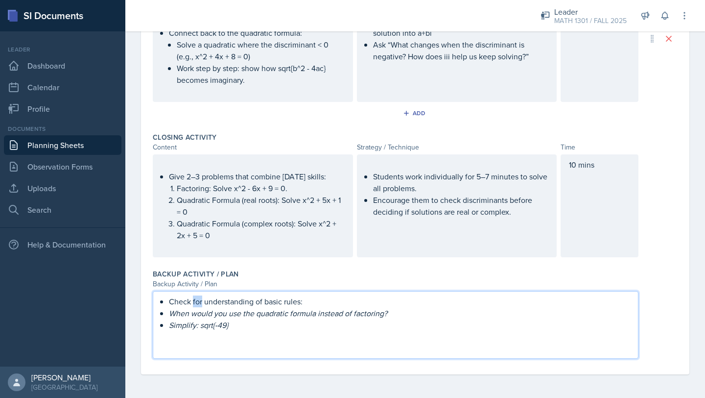
click at [198, 295] on p "Check for understanding of basic rules:" at bounding box center [399, 301] width 461 height 12
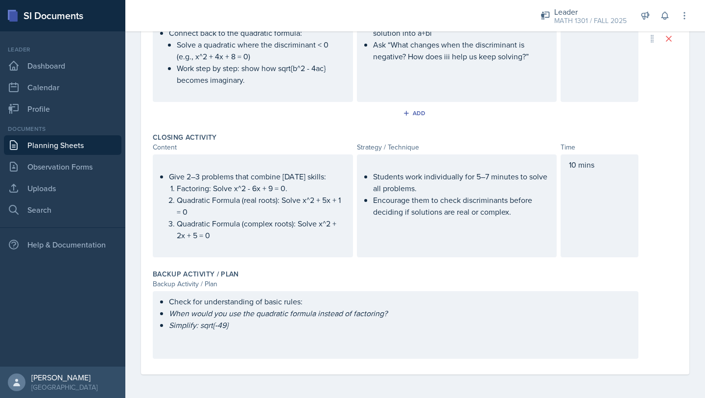
click at [195, 280] on div "Backup Activity / Plan" at bounding box center [396, 284] width 486 height 10
click at [210, 313] on em "When would you use the quadratic formula instead of factoring?" at bounding box center [278, 313] width 218 height 11
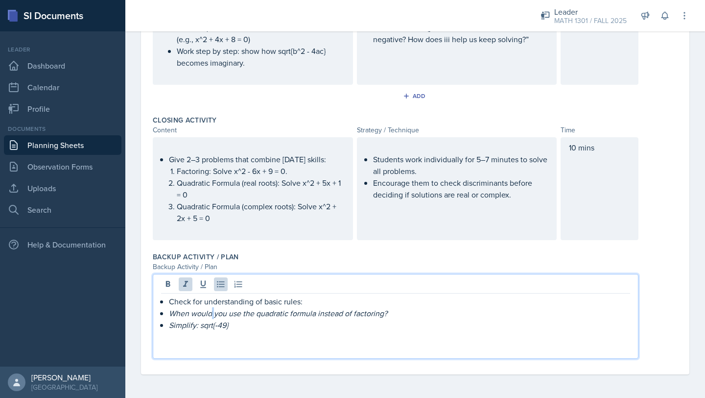
click at [210, 313] on em "When would you use the quadratic formula instead of factoring?" at bounding box center [278, 313] width 218 height 11
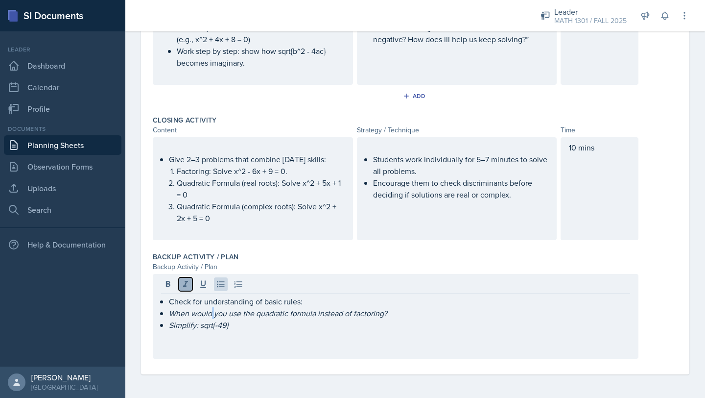
click at [182, 283] on icon at bounding box center [186, 284] width 10 height 10
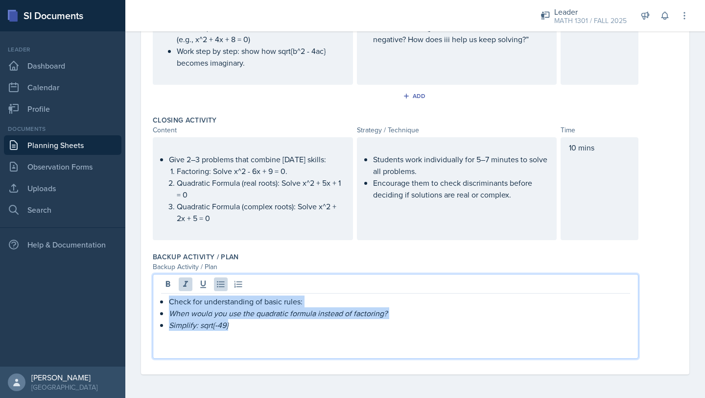
drag, startPoint x: 244, startPoint y: 329, endPoint x: 158, endPoint y: 305, distance: 89.8
click at [158, 305] on div "Check for understanding of basic rules: When would you use the quadratic formul…" at bounding box center [396, 316] width 486 height 85
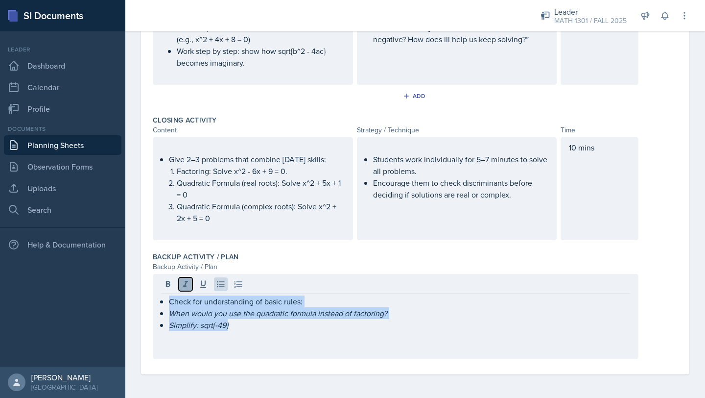
click at [180, 290] on button at bounding box center [186, 284] width 14 height 14
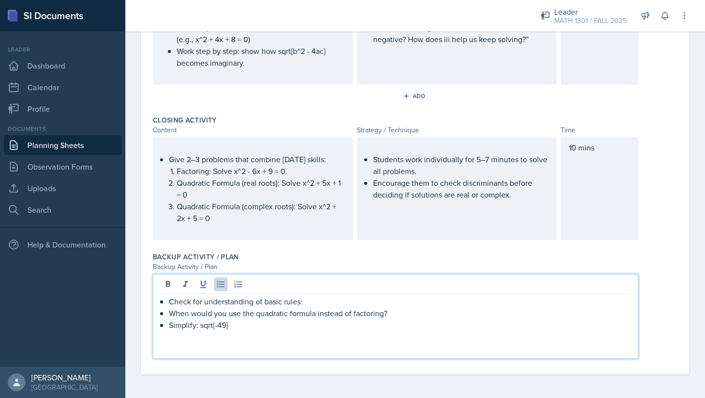
click at [243, 332] on p at bounding box center [399, 337] width 461 height 12
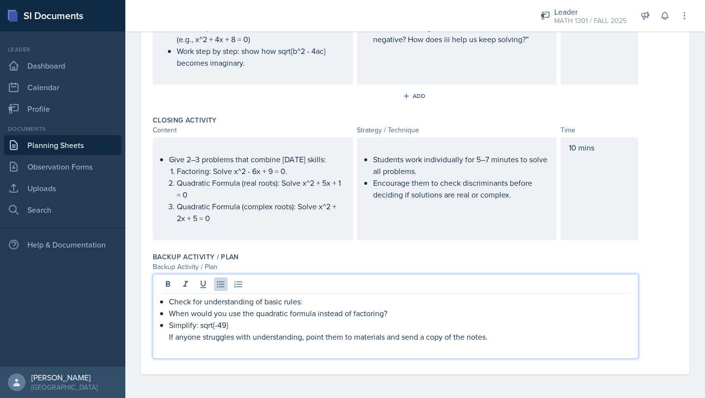
click at [351, 338] on p "If anyone struggles with understanding, point them to materials and send a copy…" at bounding box center [399, 337] width 461 height 12
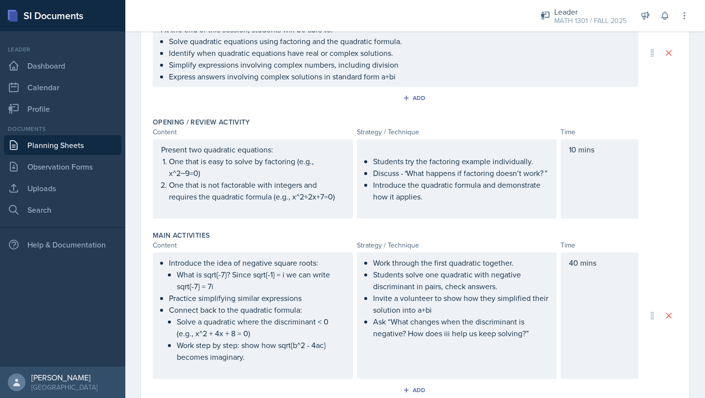
scroll to position [0, 0]
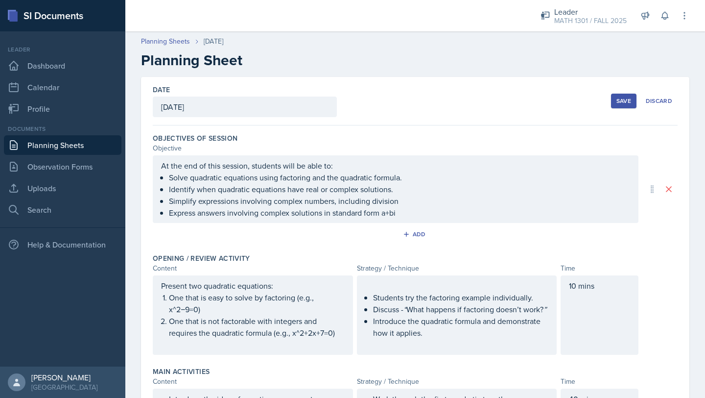
click at [619, 99] on div "Save" at bounding box center [624, 101] width 15 height 8
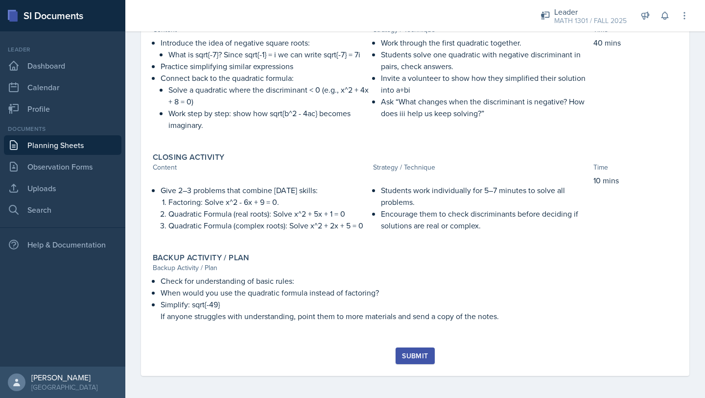
scroll to position [308, 0]
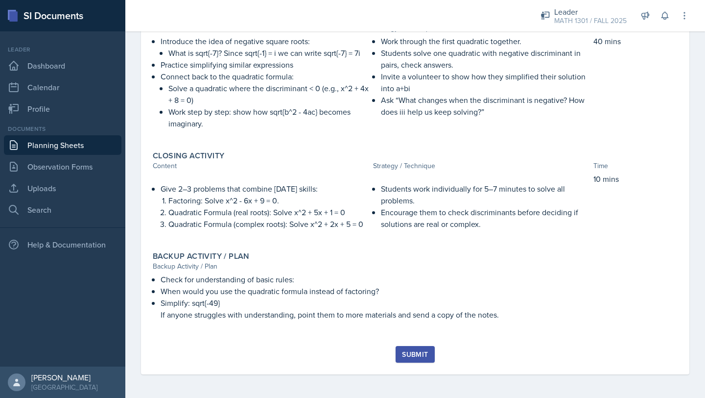
click at [418, 355] on div "Submit" at bounding box center [415, 354] width 26 height 8
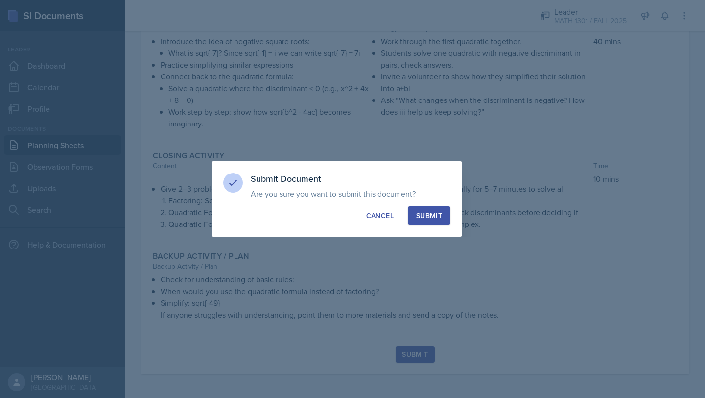
click at [424, 213] on div "Submit" at bounding box center [429, 216] width 26 height 10
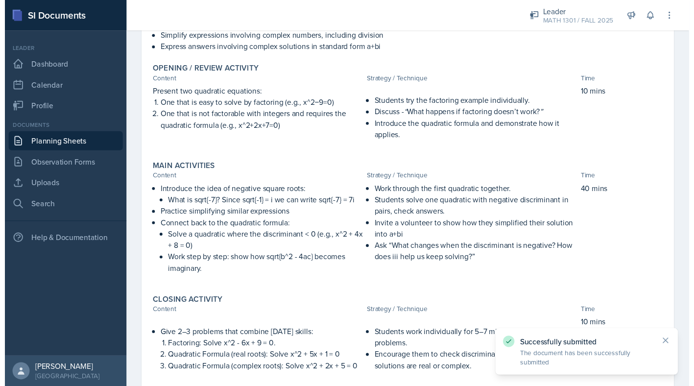
scroll to position [0, 0]
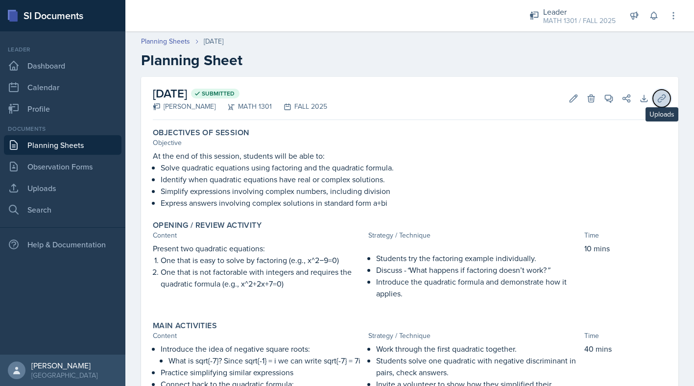
click at [668, 98] on button "Uploads" at bounding box center [662, 99] width 18 height 18
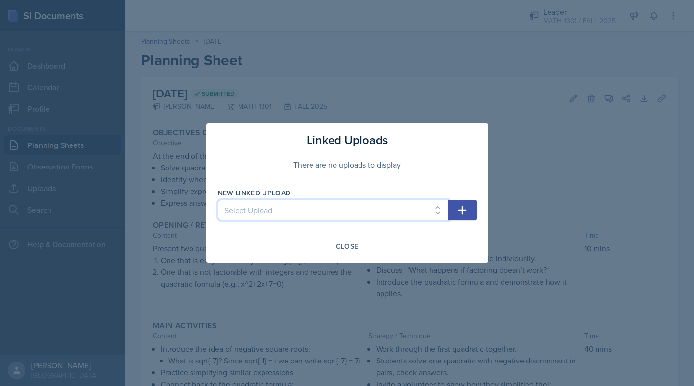
click at [358, 215] on select "Select Upload Week 1 Week 2 Week 3 Week 4 Week 5" at bounding box center [333, 210] width 230 height 21
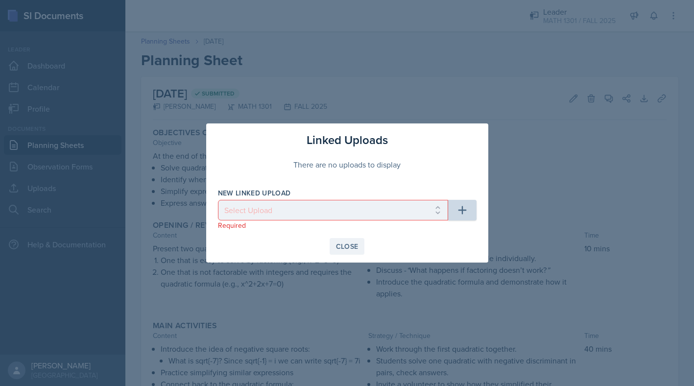
click at [343, 242] on div "Close" at bounding box center [347, 246] width 23 height 8
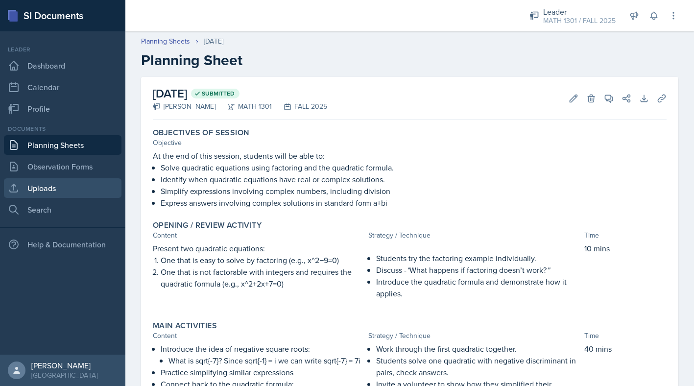
click at [71, 184] on link "Uploads" at bounding box center [63, 188] width 118 height 20
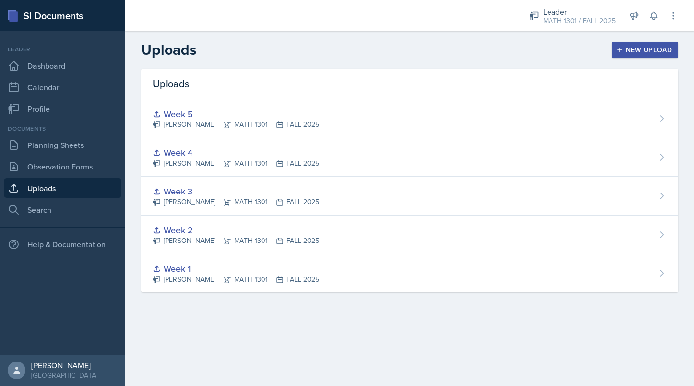
click at [651, 48] on div "New Upload" at bounding box center [645, 50] width 54 height 8
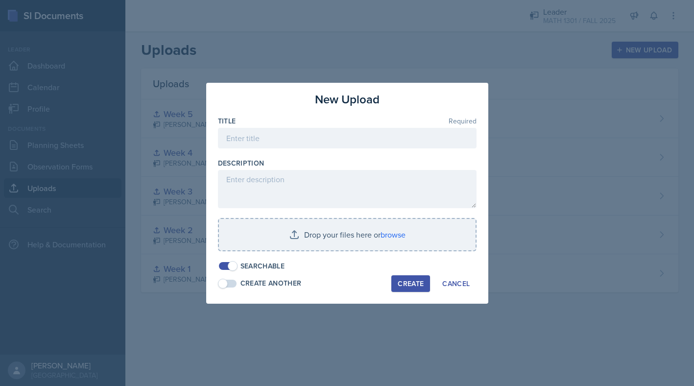
click at [376, 153] on div at bounding box center [347, 153] width 259 height 10
click at [383, 132] on input at bounding box center [347, 138] width 259 height 21
type input "Week 6"
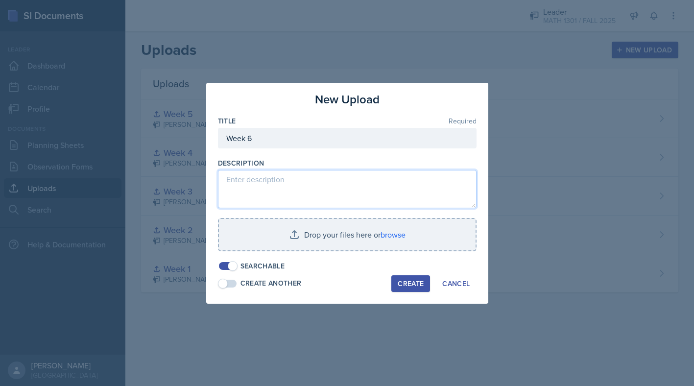
click at [318, 197] on textarea at bounding box center [347, 189] width 259 height 38
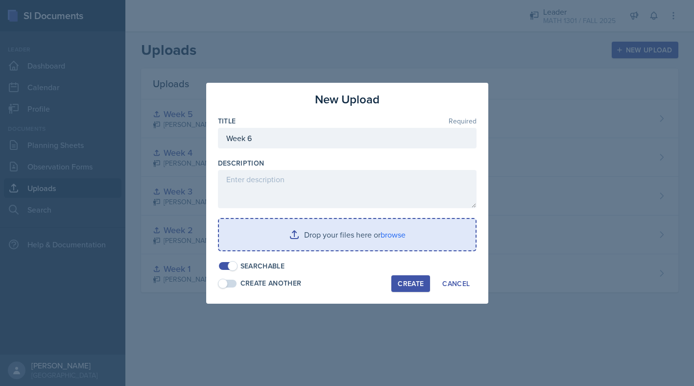
click at [385, 227] on input "file" at bounding box center [347, 234] width 257 height 31
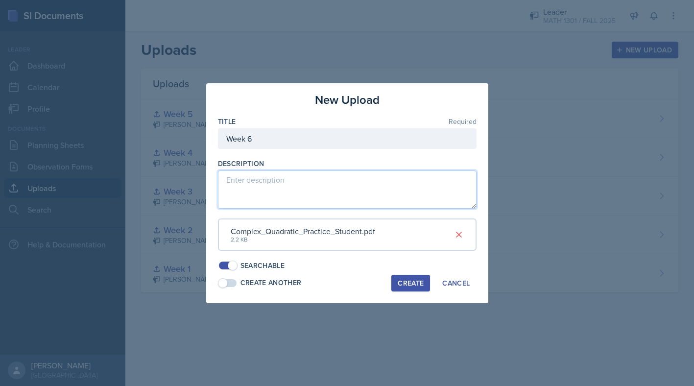
click at [329, 189] on textarea at bounding box center [347, 189] width 259 height 38
type textarea "z"
type textarea "Practice Questions"
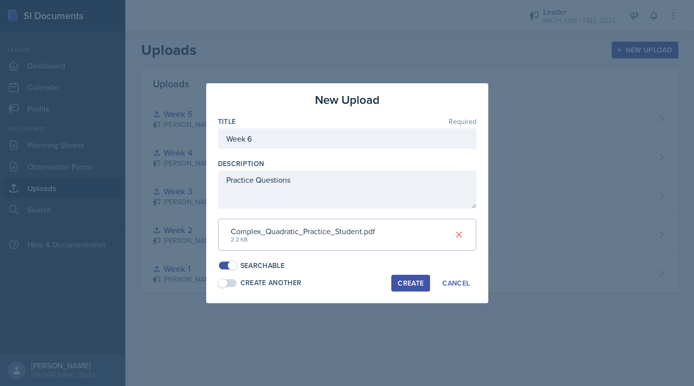
click at [409, 286] on div "Create" at bounding box center [411, 283] width 26 height 8
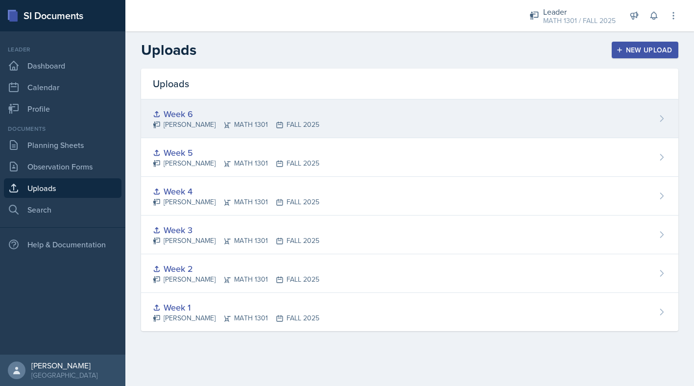
click at [167, 112] on div "Week 6" at bounding box center [236, 113] width 167 height 13
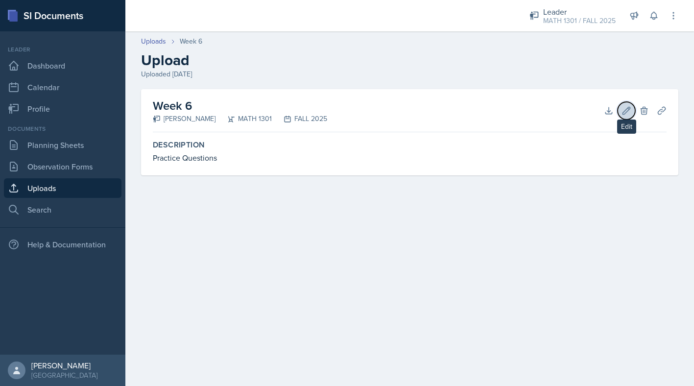
click at [627, 112] on icon at bounding box center [626, 110] width 7 height 7
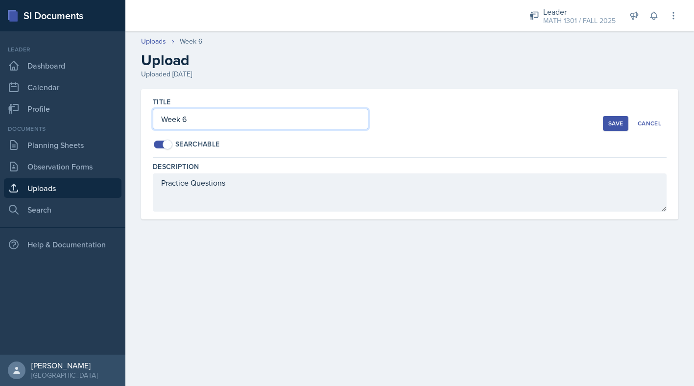
click at [183, 118] on input "Week 6" at bounding box center [261, 119] width 216 height 21
type input "Week-6"
click at [609, 124] on div "Save" at bounding box center [615, 124] width 15 height 8
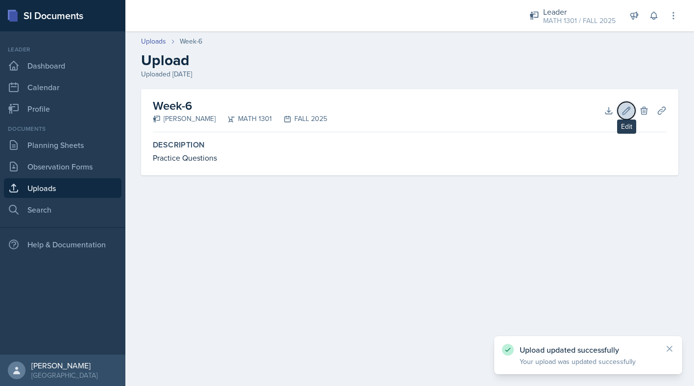
click at [624, 114] on icon at bounding box center [626, 110] width 7 height 7
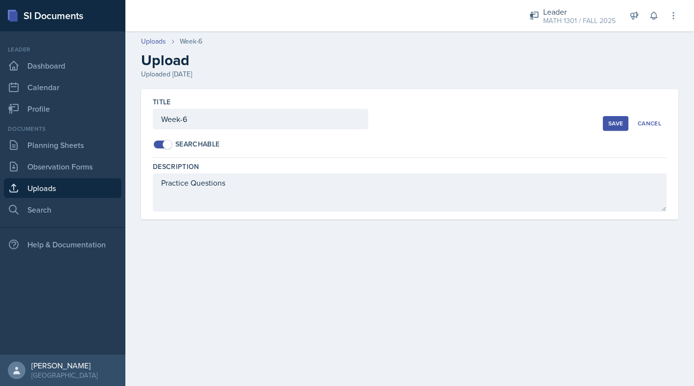
click at [621, 124] on div "Save" at bounding box center [615, 124] width 15 height 8
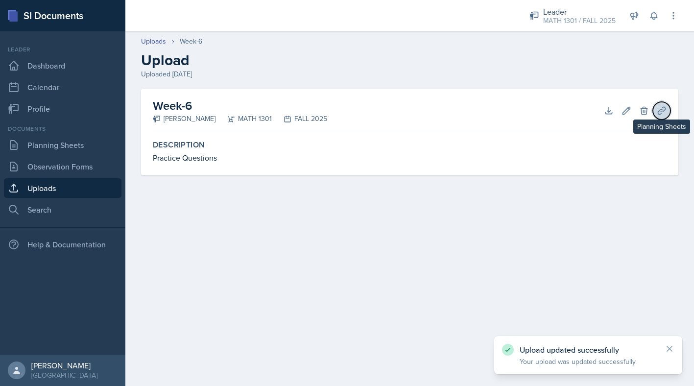
click at [658, 112] on icon at bounding box center [662, 111] width 10 height 10
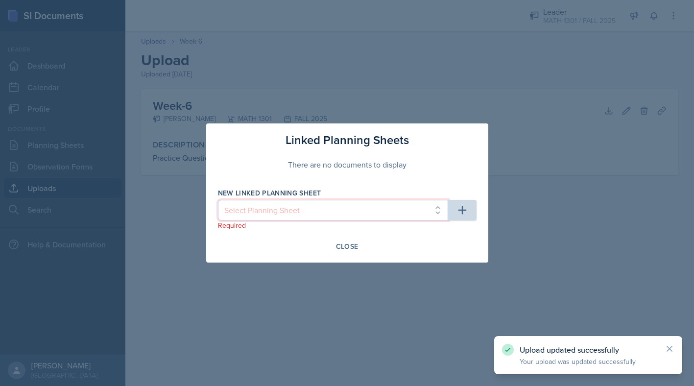
click at [349, 209] on select "Select Planning Sheet [DATE] [DATE] [DATE] [DATE] [DATE] [DATE]" at bounding box center [333, 210] width 230 height 21
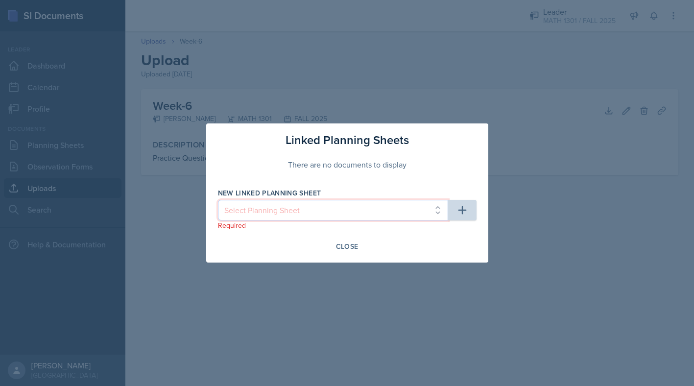
select select "66a340be-a2b7-4677-b2ae-995828793b2d"
click at [218, 200] on select "Select Planning Sheet [DATE] [DATE] [DATE] [DATE] [DATE] [DATE]" at bounding box center [333, 210] width 230 height 21
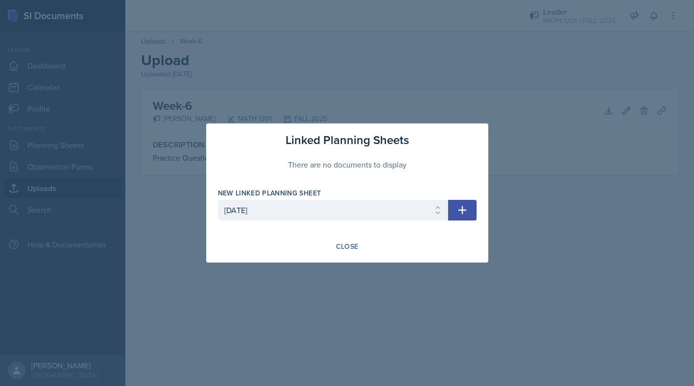
click at [465, 213] on icon "button" at bounding box center [463, 210] width 12 height 12
select select
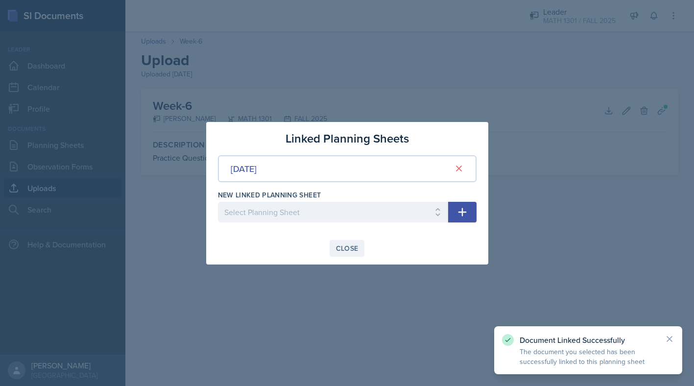
click at [346, 249] on div "Close" at bounding box center [347, 248] width 23 height 8
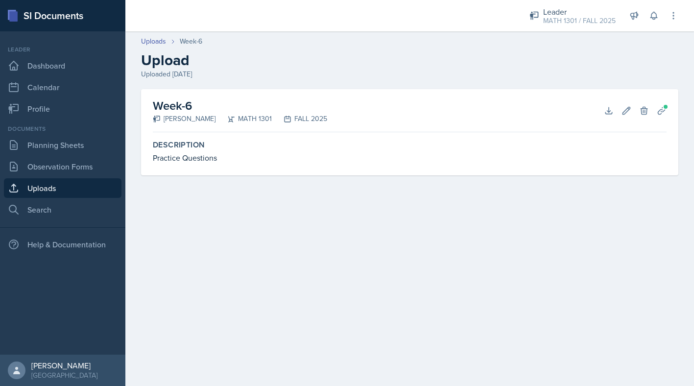
click at [60, 127] on div "Documents" at bounding box center [63, 128] width 118 height 9
click at [58, 149] on link "Planning Sheets" at bounding box center [63, 145] width 118 height 20
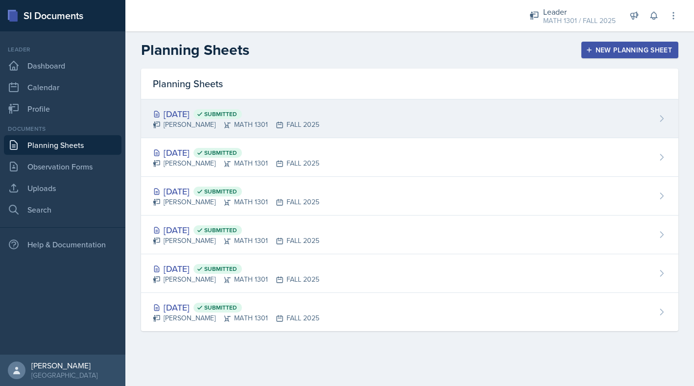
click at [173, 108] on div "[DATE] Submitted" at bounding box center [236, 113] width 167 height 13
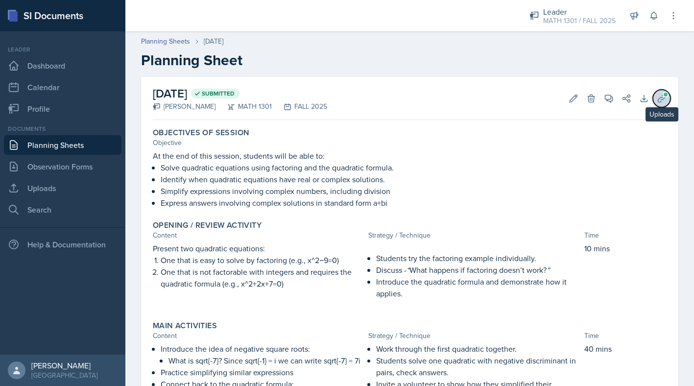
click at [659, 97] on icon at bounding box center [662, 99] width 10 height 10
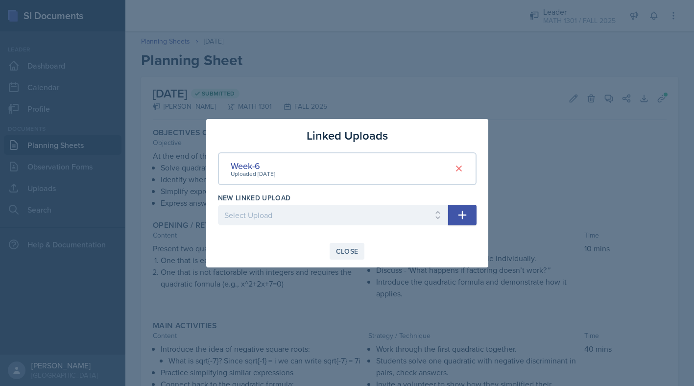
click at [352, 250] on div "Close" at bounding box center [347, 251] width 23 height 8
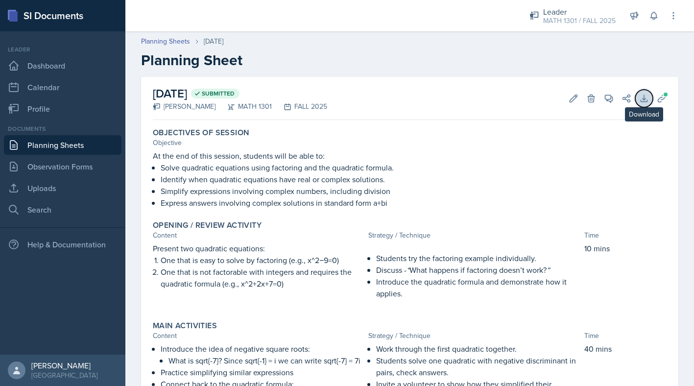
click at [645, 104] on button "Download" at bounding box center [644, 99] width 18 height 18
click at [660, 97] on icon at bounding box center [661, 98] width 7 height 7
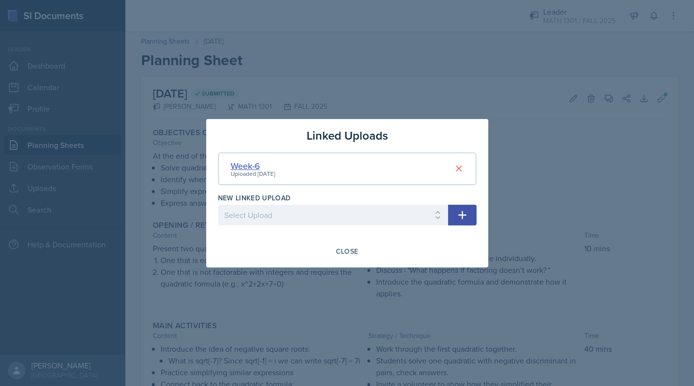
click at [251, 163] on div "Week-6" at bounding box center [253, 165] width 45 height 13
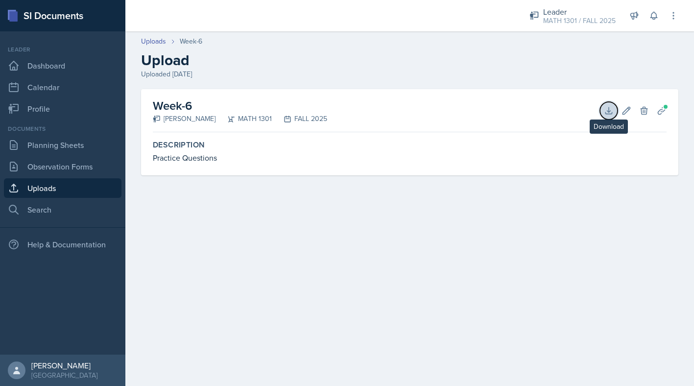
click at [608, 108] on icon at bounding box center [608, 110] width 6 height 6
click at [323, 259] on main "Uploads Week-6 Upload Uploaded [DATE] Week-6 [PERSON_NAME] MATH 1301 FALL 2025 …" at bounding box center [409, 208] width 569 height 355
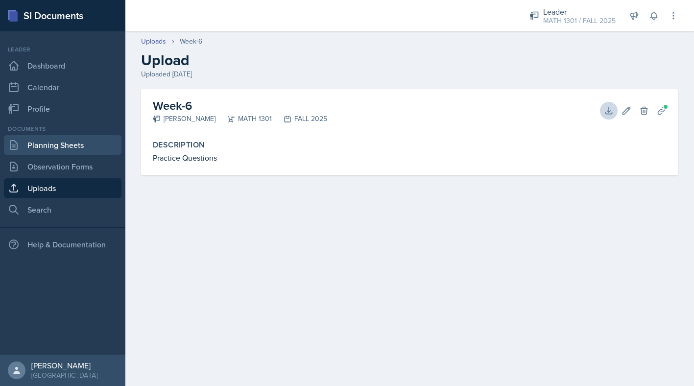
click at [36, 149] on link "Planning Sheets" at bounding box center [63, 145] width 118 height 20
